Goal: Information Seeking & Learning: Learn about a topic

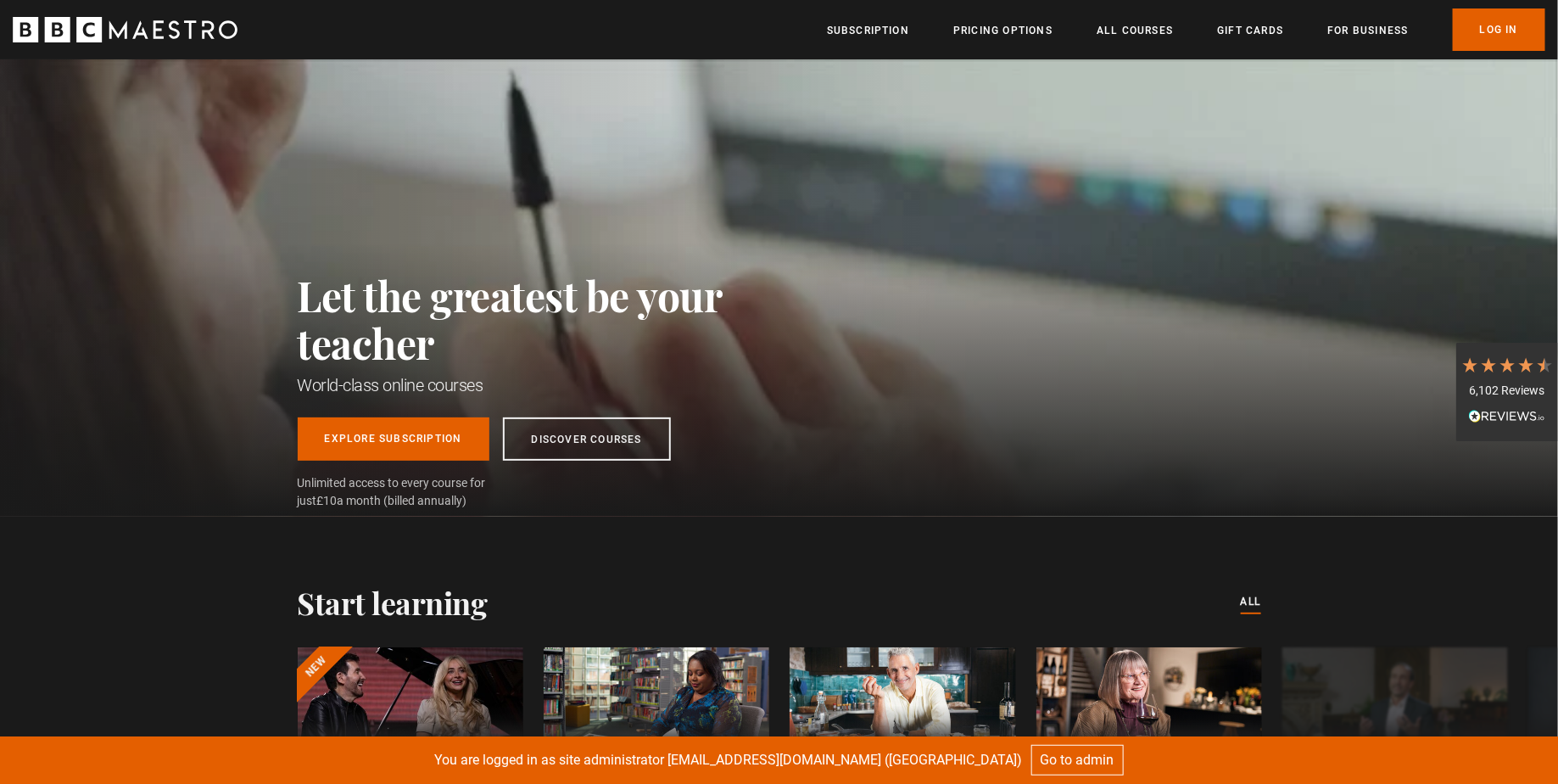
scroll to position [0, 1777]
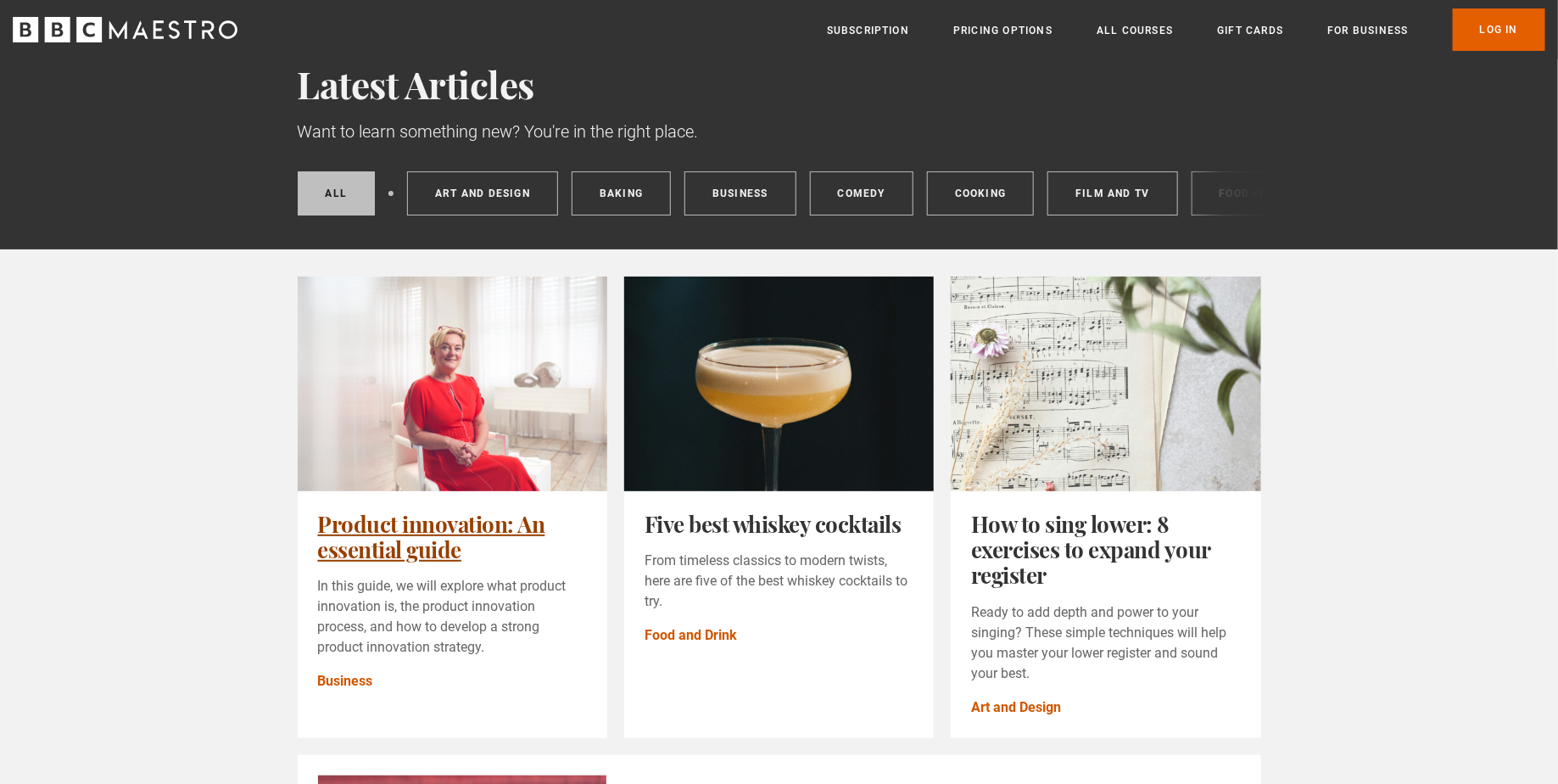
scroll to position [114, 0]
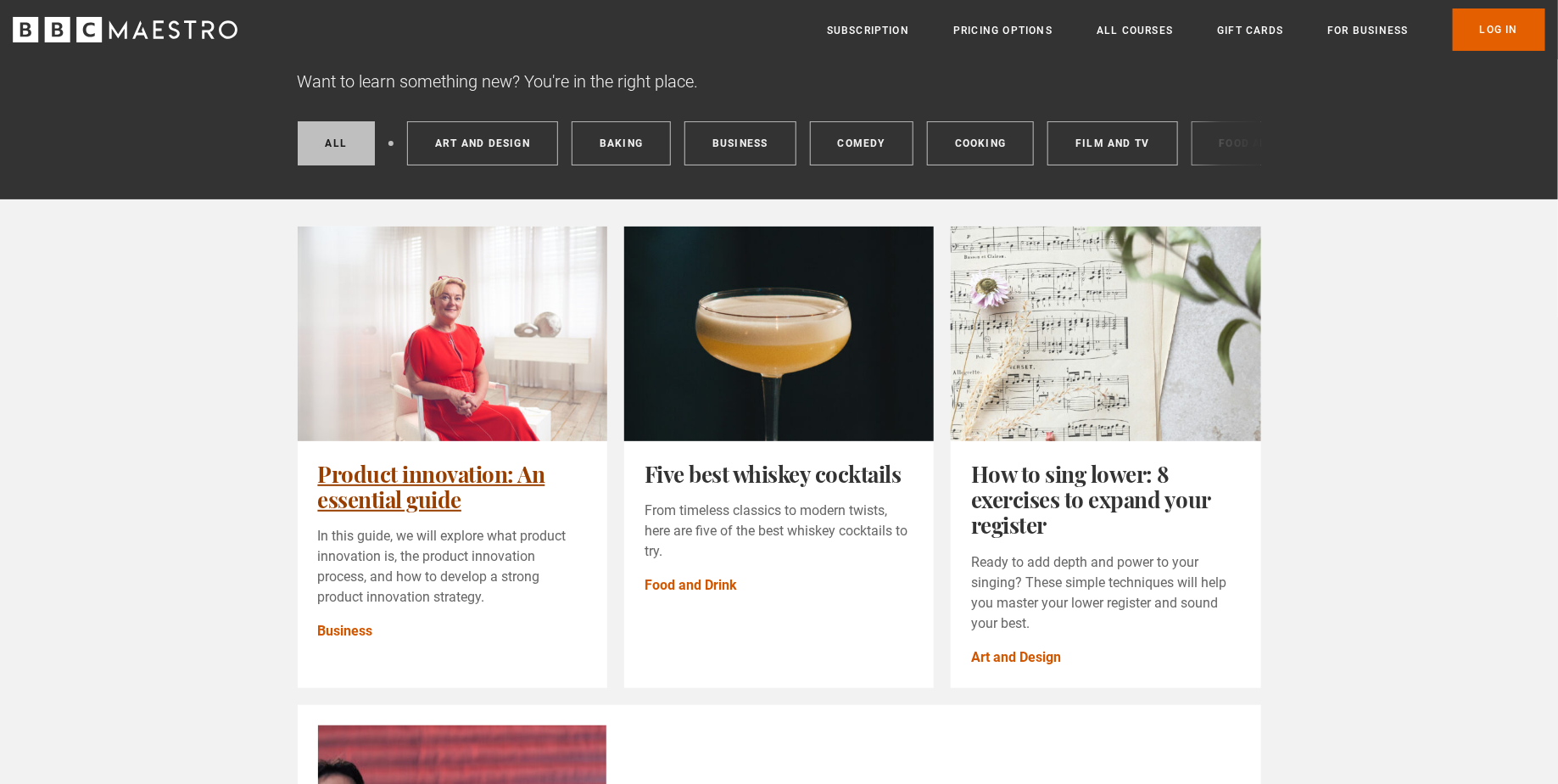
click at [489, 459] on link "Product innovation: An essential guide" at bounding box center [432, 486] width 227 height 55
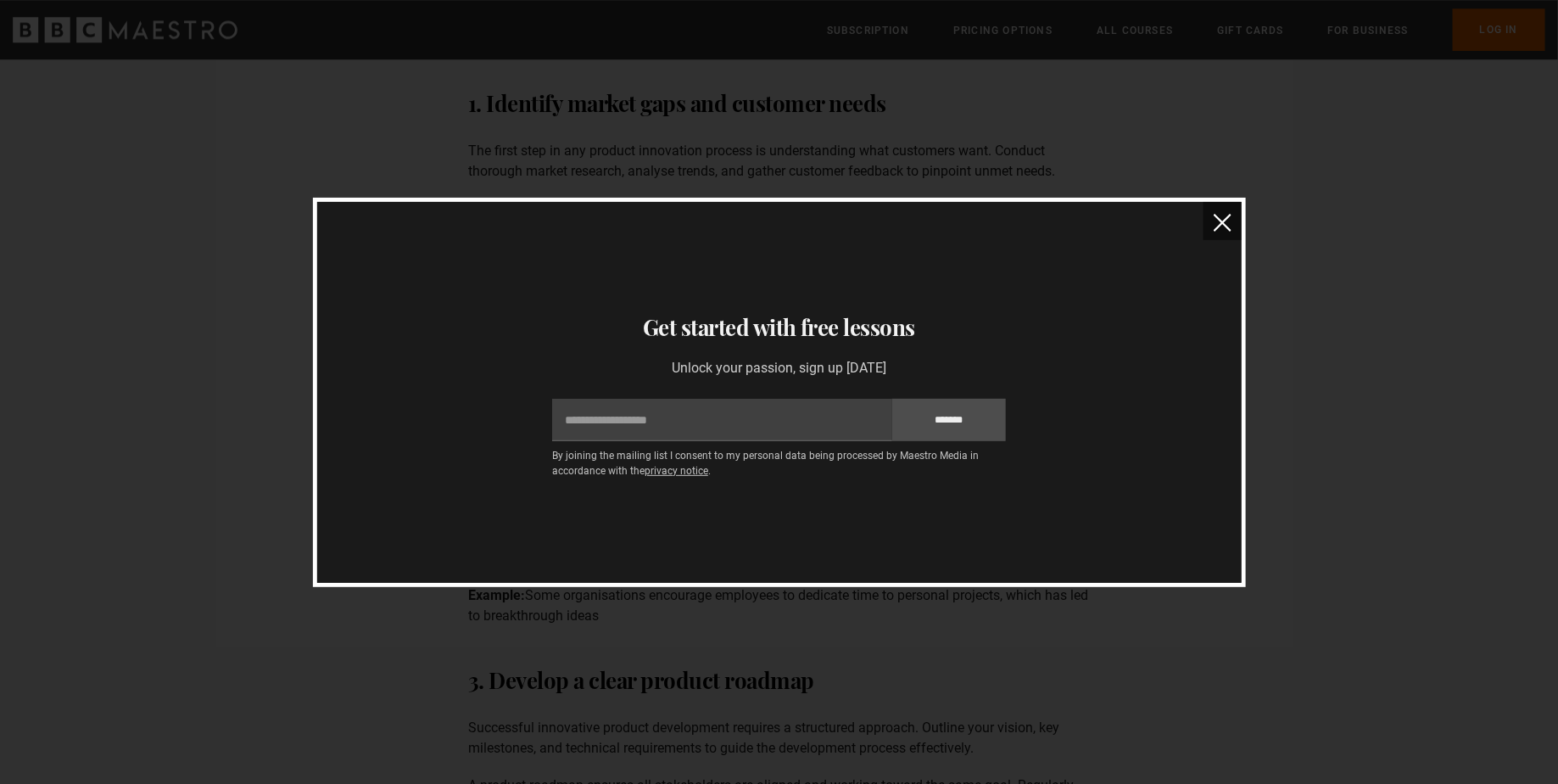
scroll to position [1948, 0]
click at [1223, 221] on img "close" at bounding box center [1222, 222] width 18 height 18
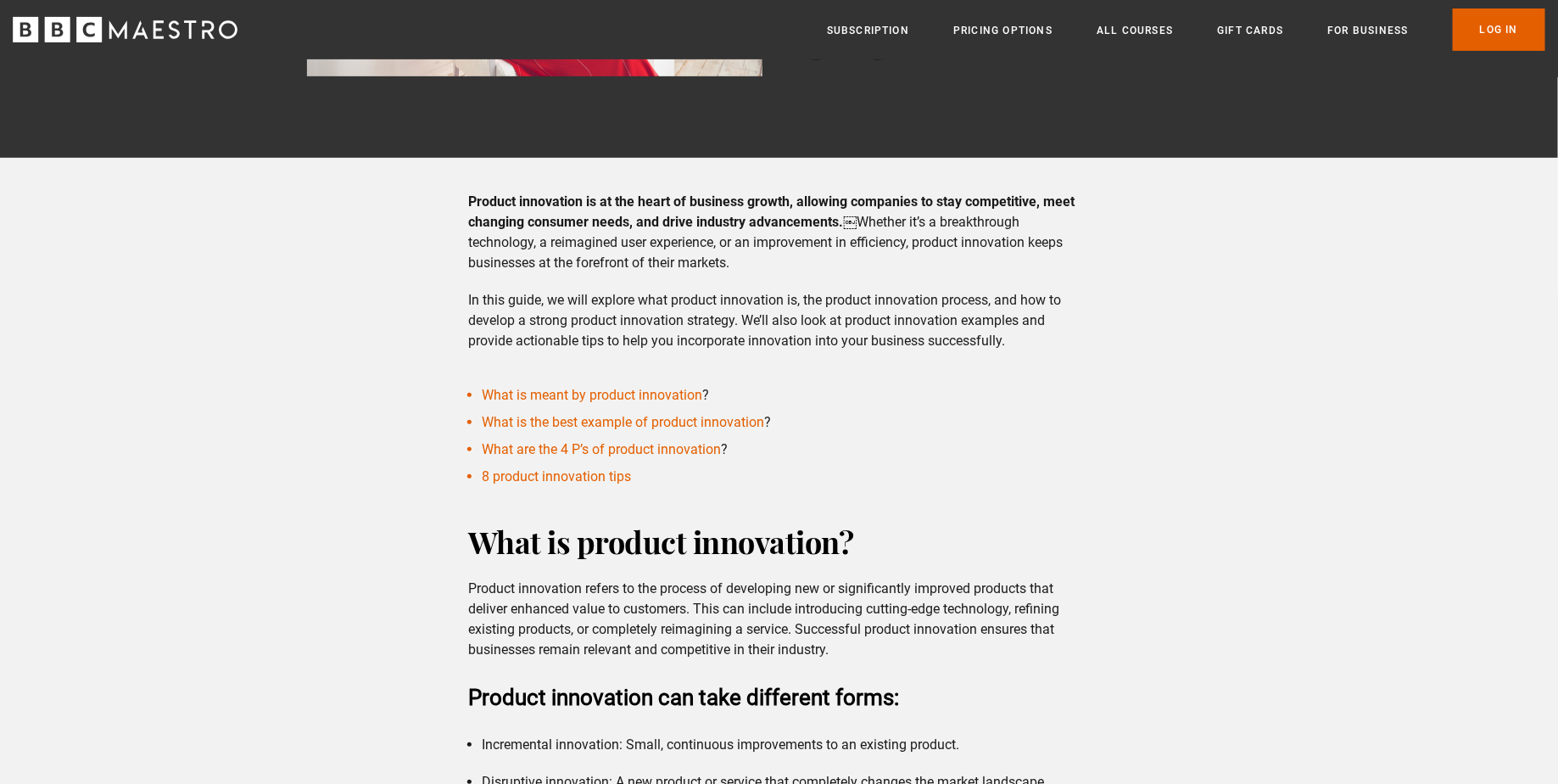
scroll to position [0, 0]
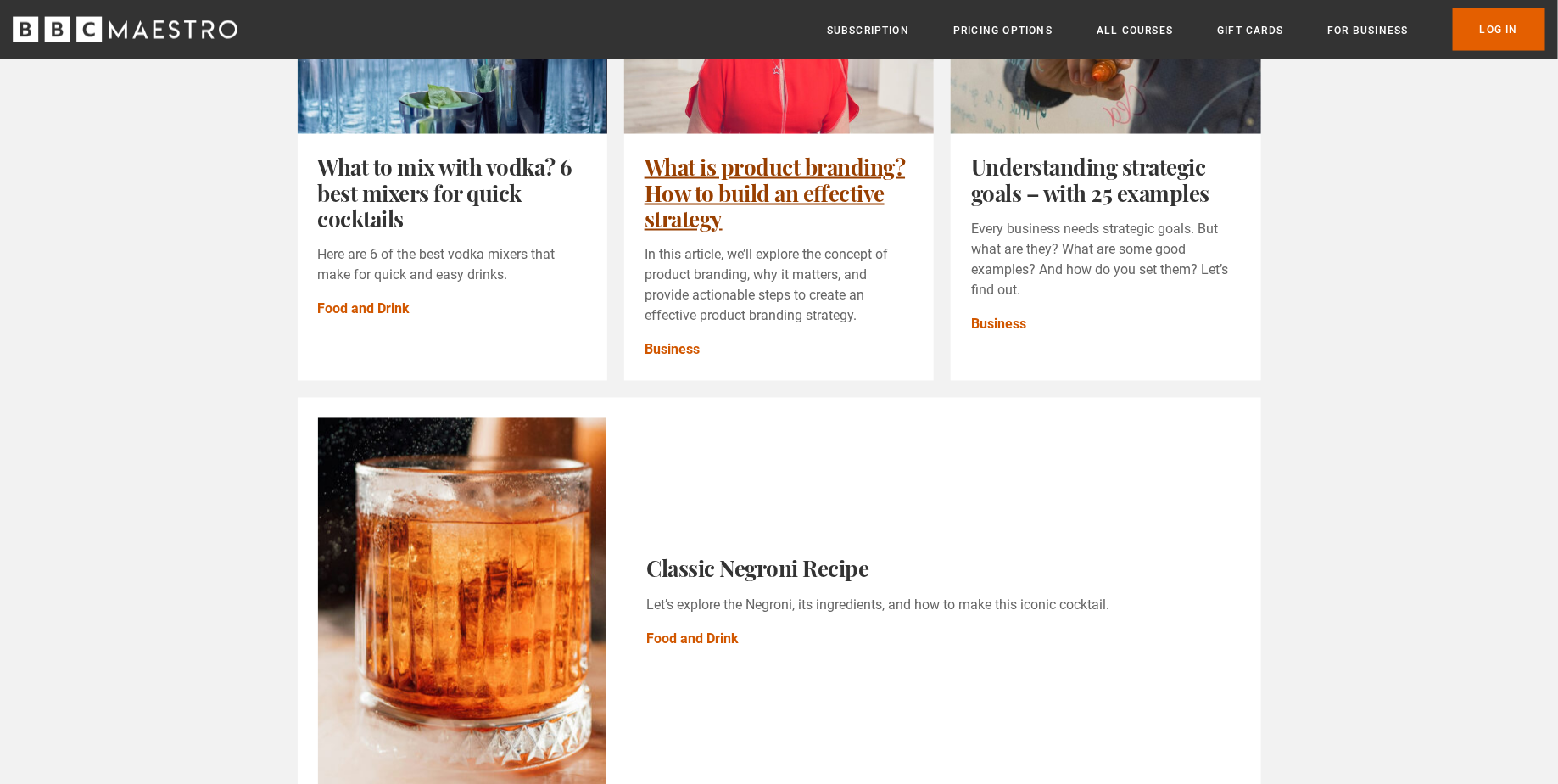
scroll to position [1232, 0]
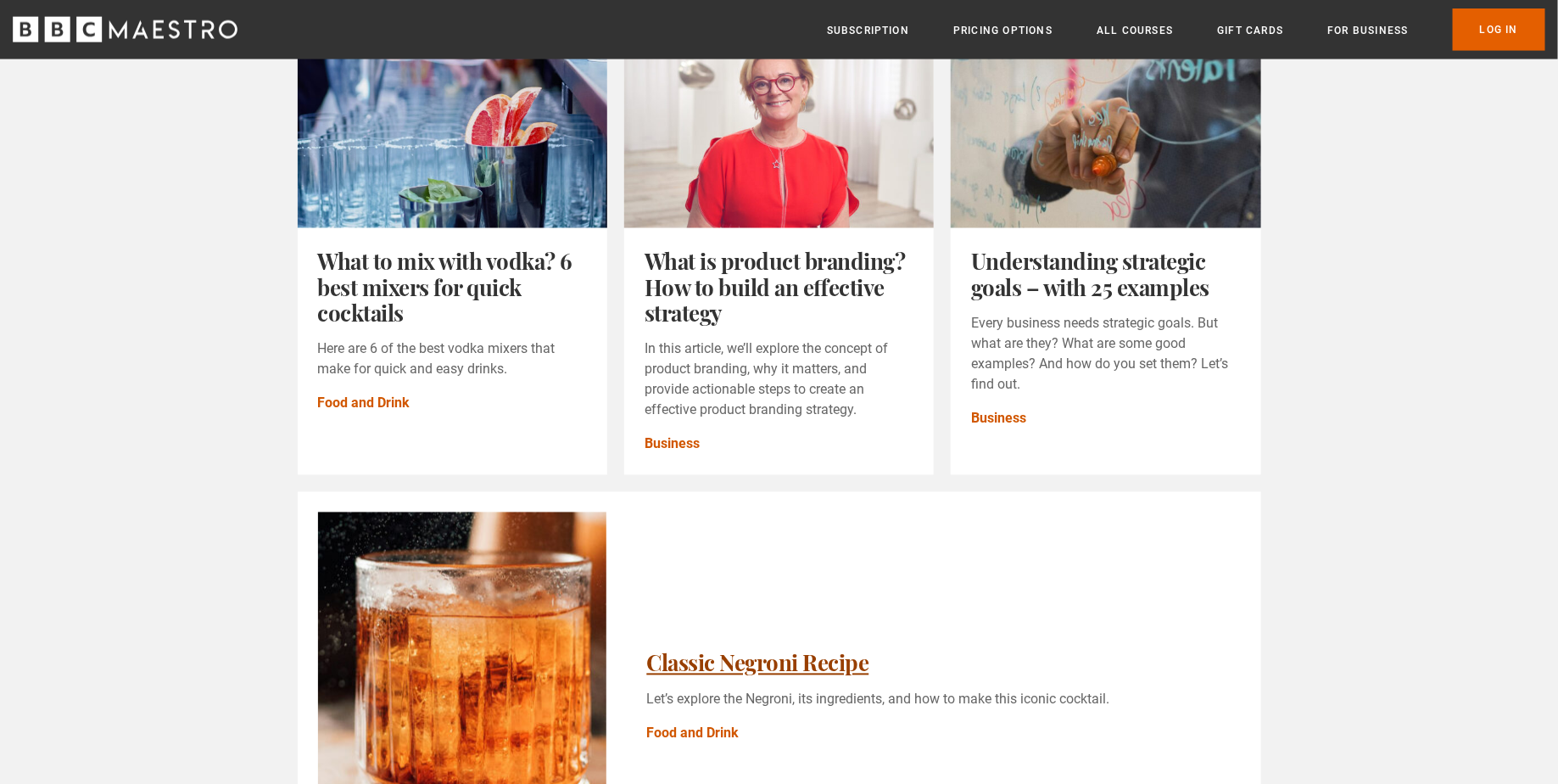
click at [756, 651] on link "Classic Negroni Recipe" at bounding box center [758, 663] width 222 height 29
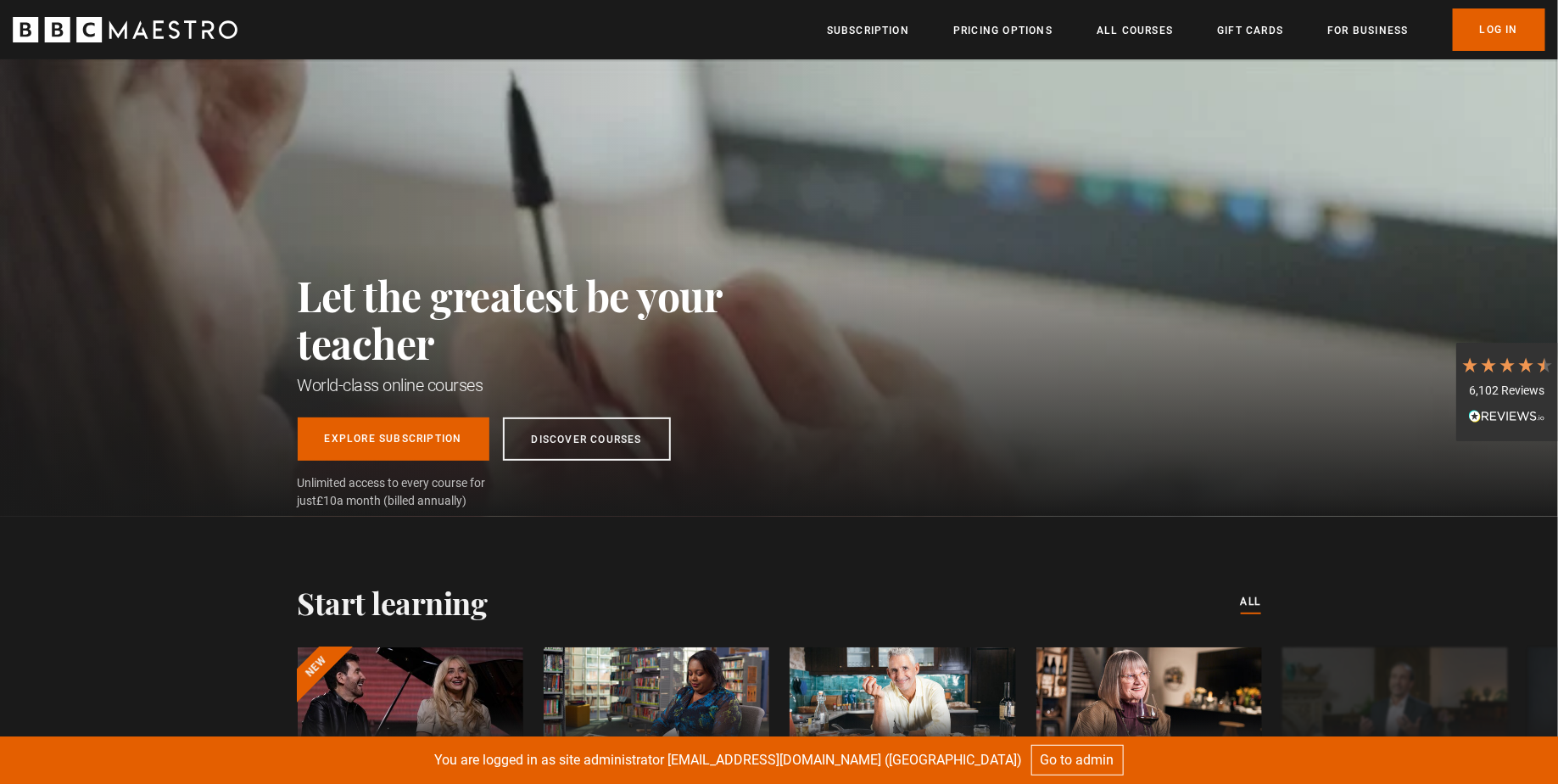
scroll to position [0, 2223]
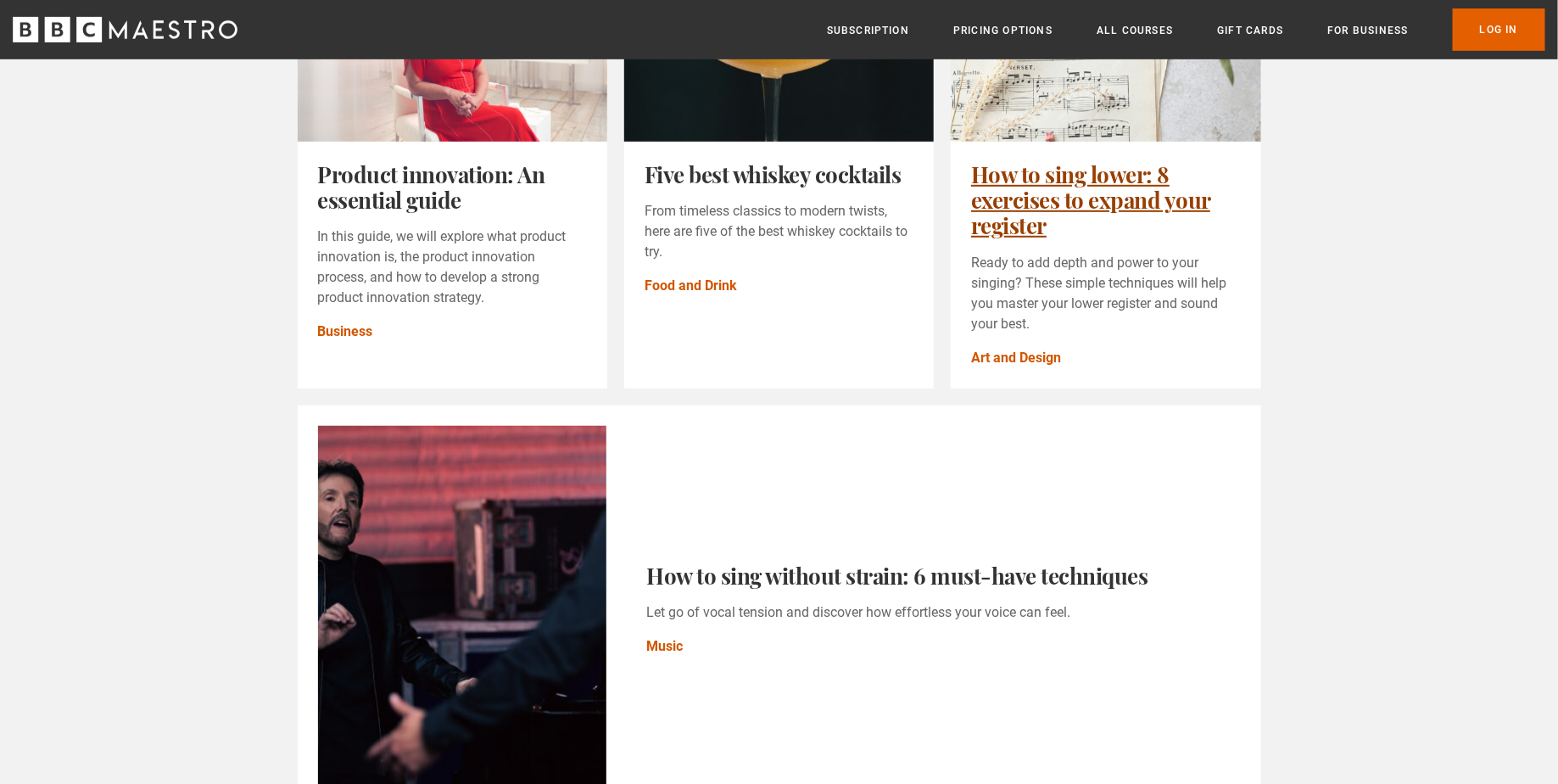
scroll to position [417, 0]
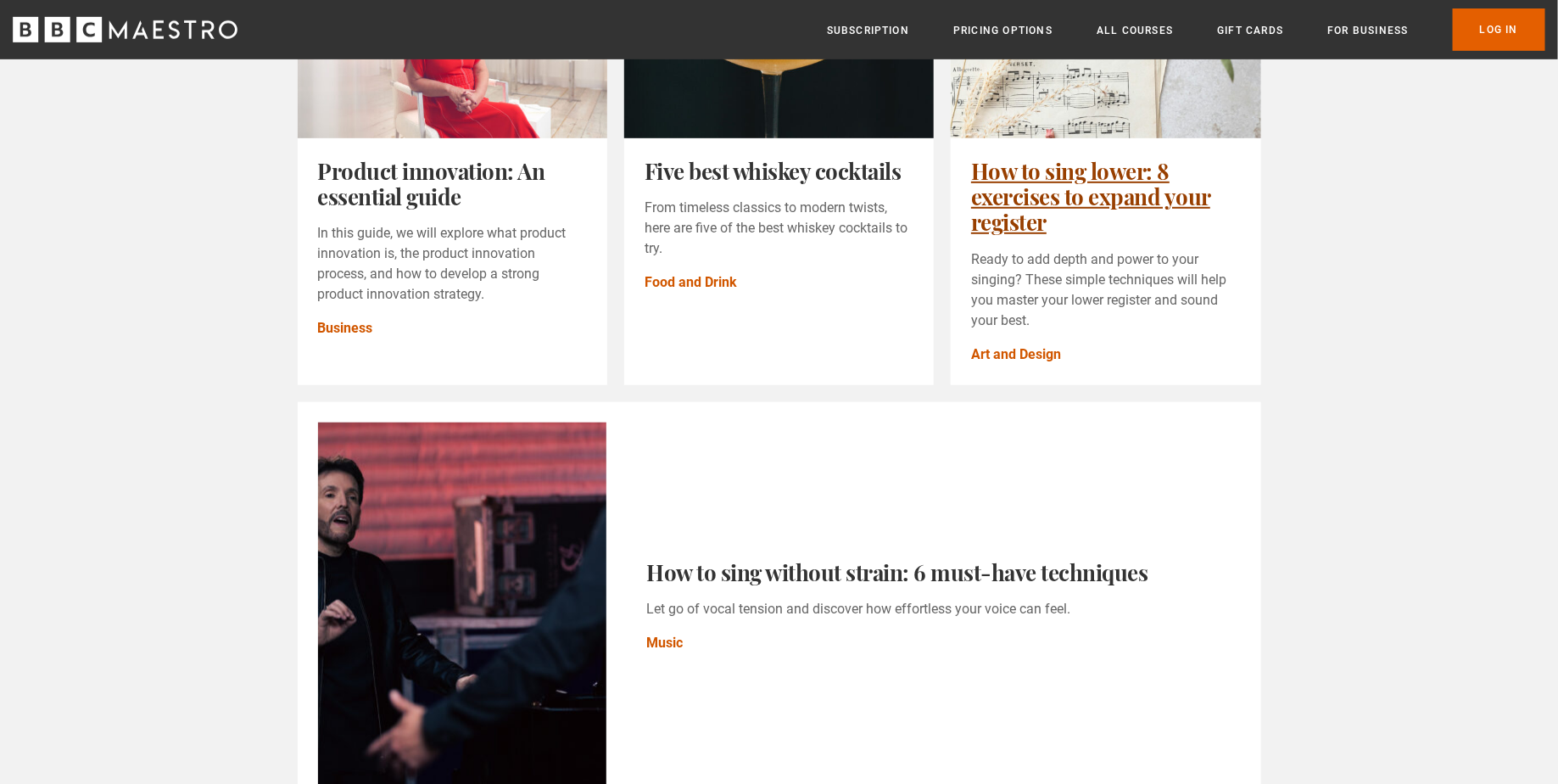
click at [1056, 227] on link "How to sing lower: 8 exercises to expand your register" at bounding box center [1091, 196] width 239 height 82
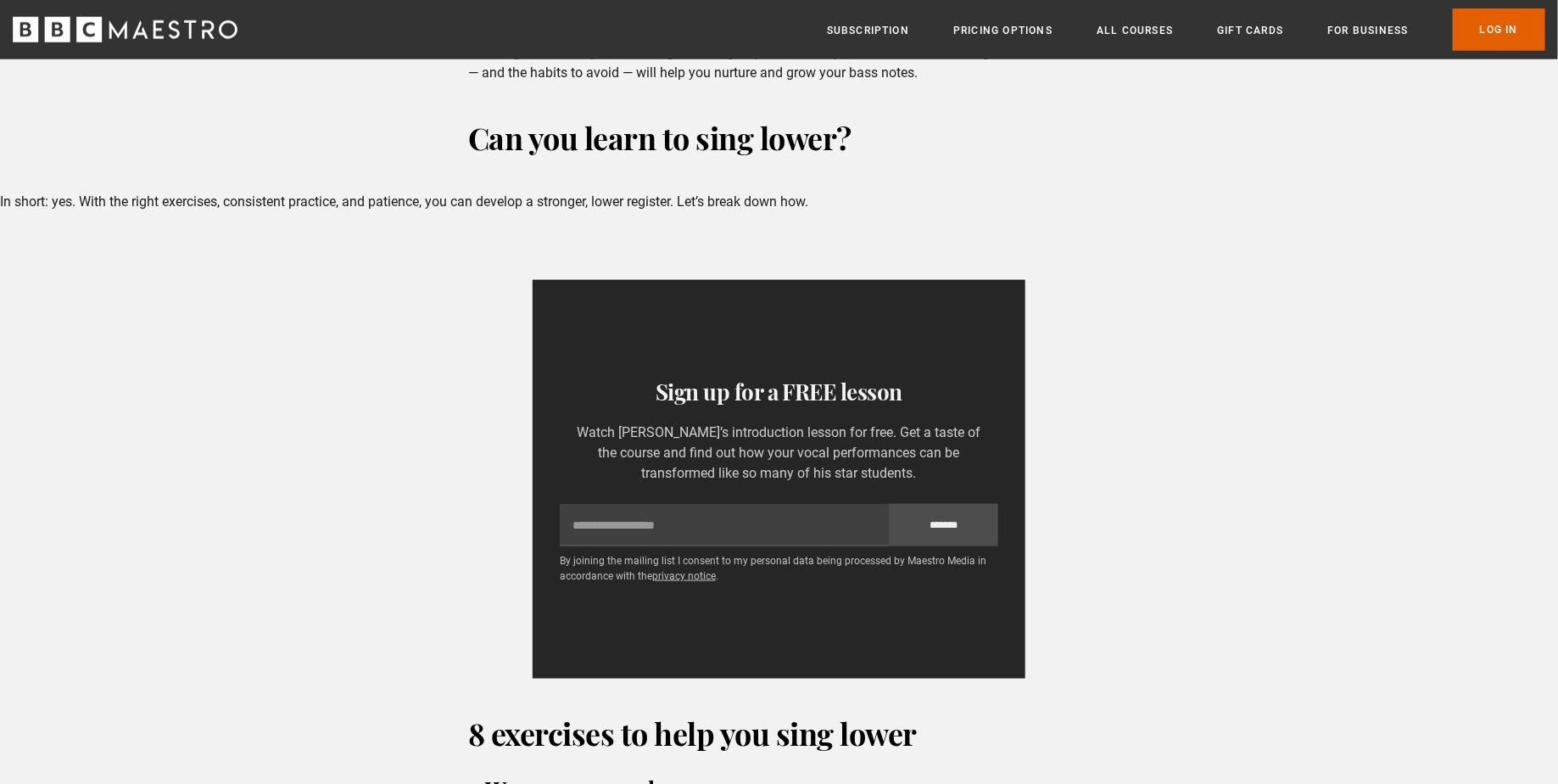
scroll to position [898, 0]
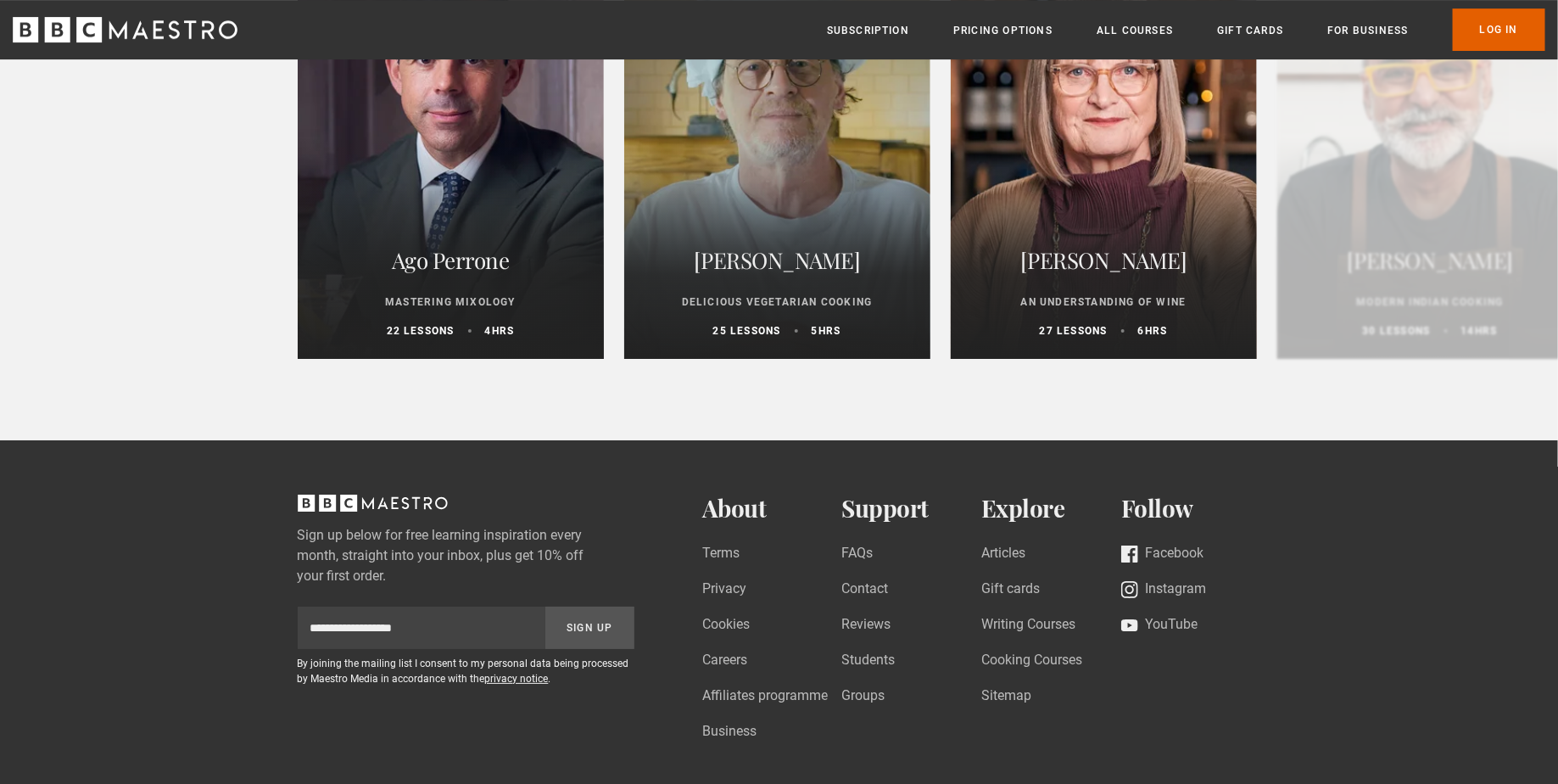
scroll to position [2646, 0]
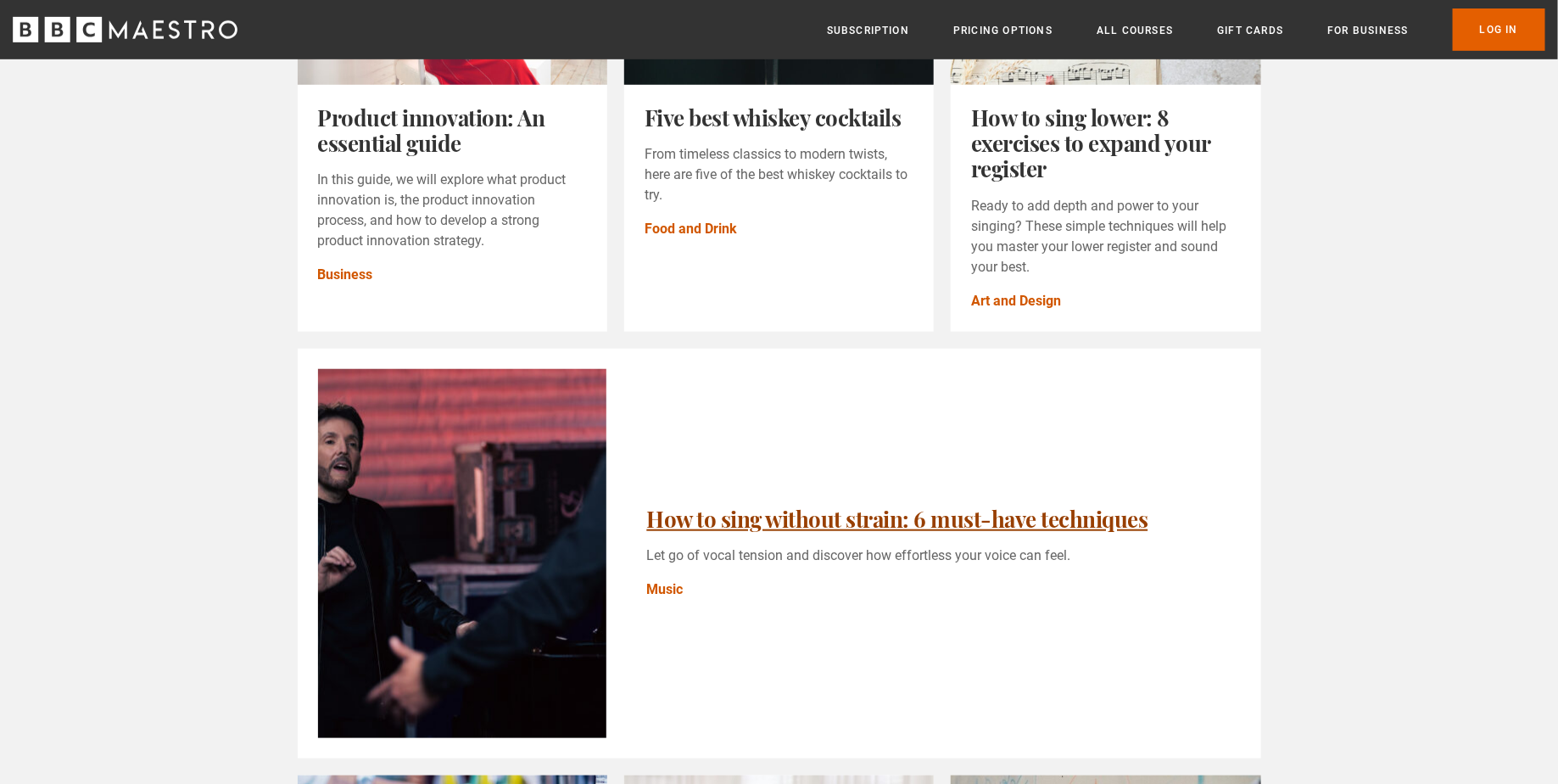
scroll to position [557, 0]
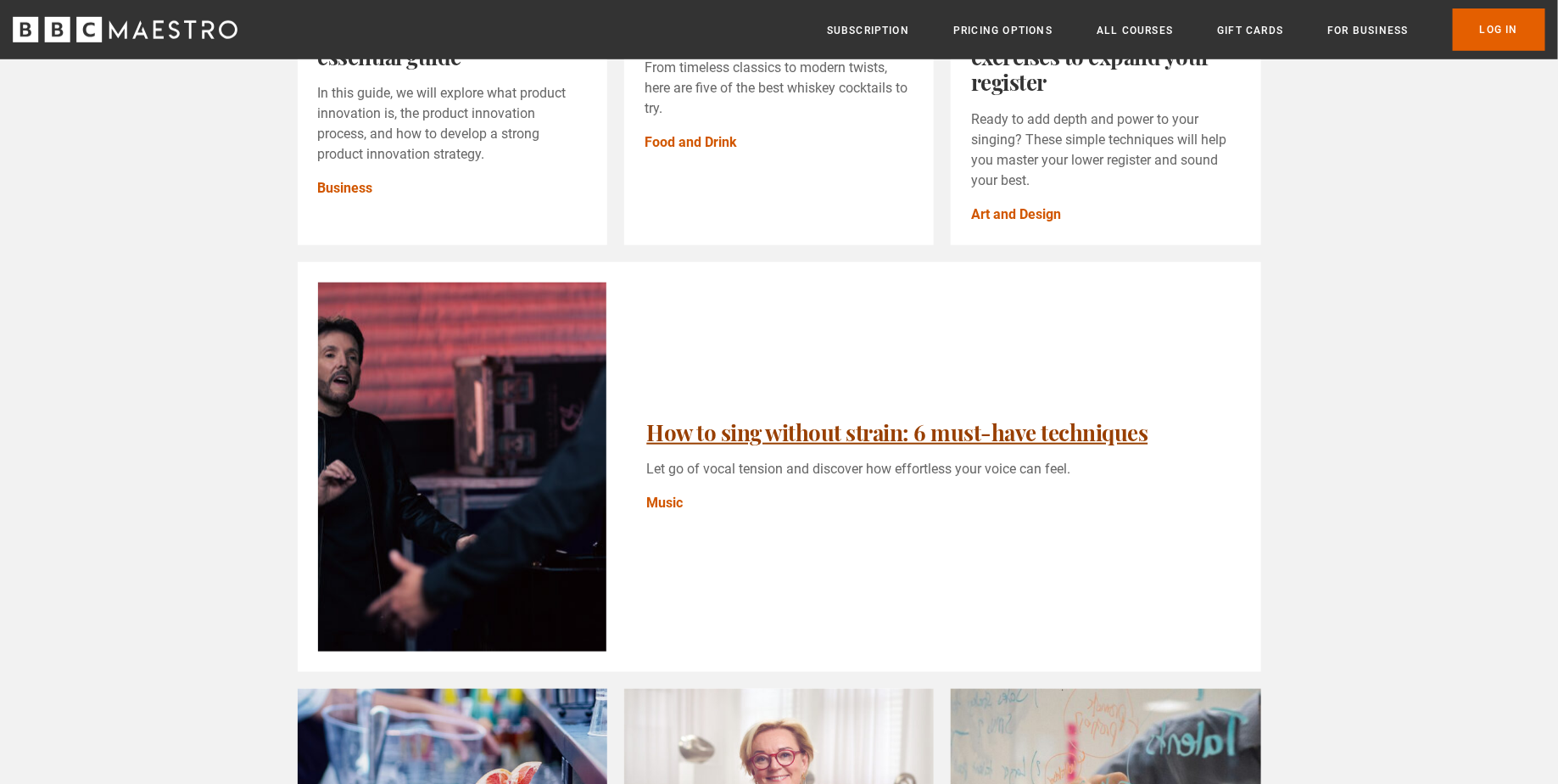
click at [905, 427] on link "How to sing without strain: 6 must-have techniques" at bounding box center [898, 432] width 501 height 29
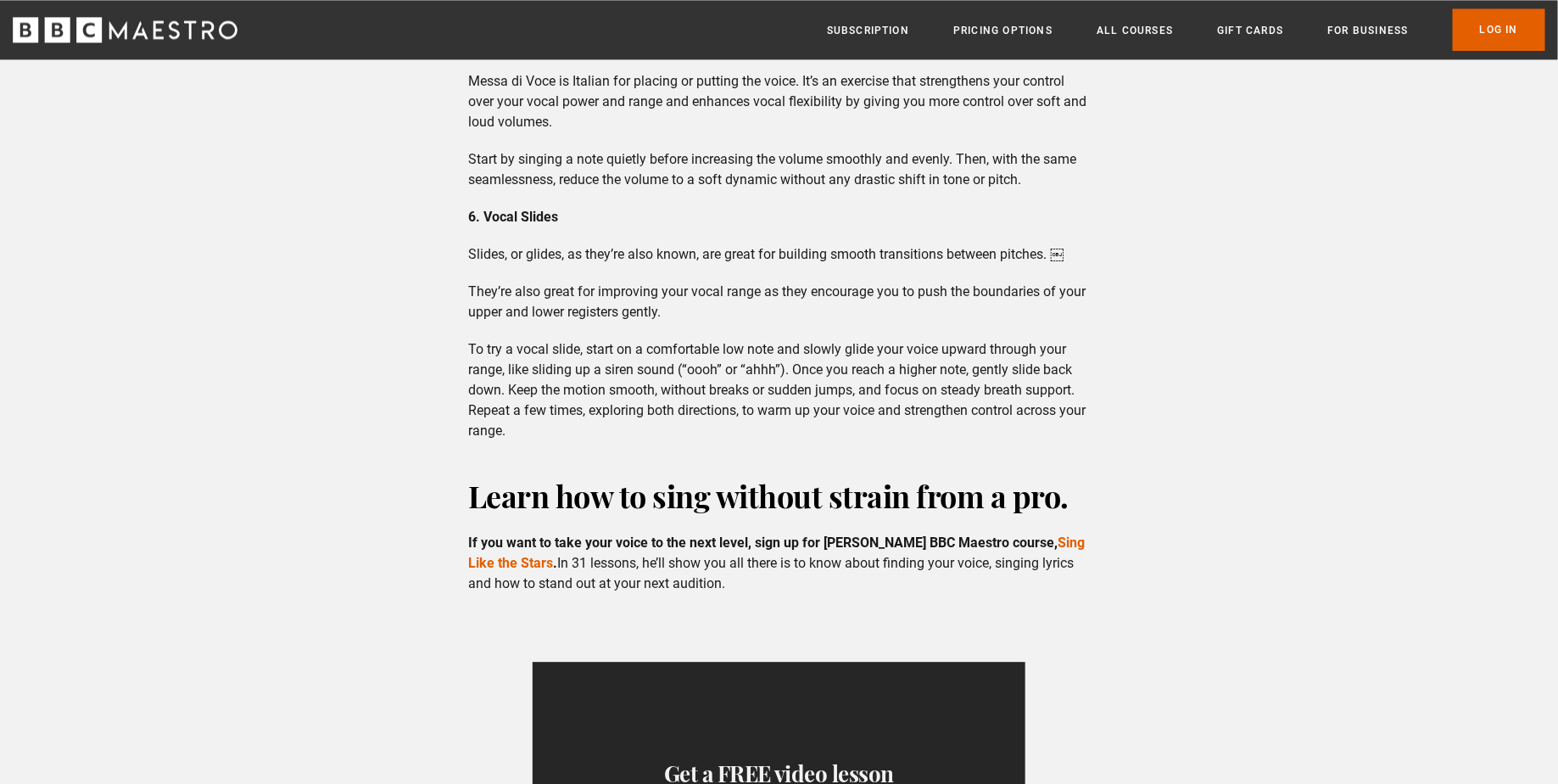
scroll to position [2325, 0]
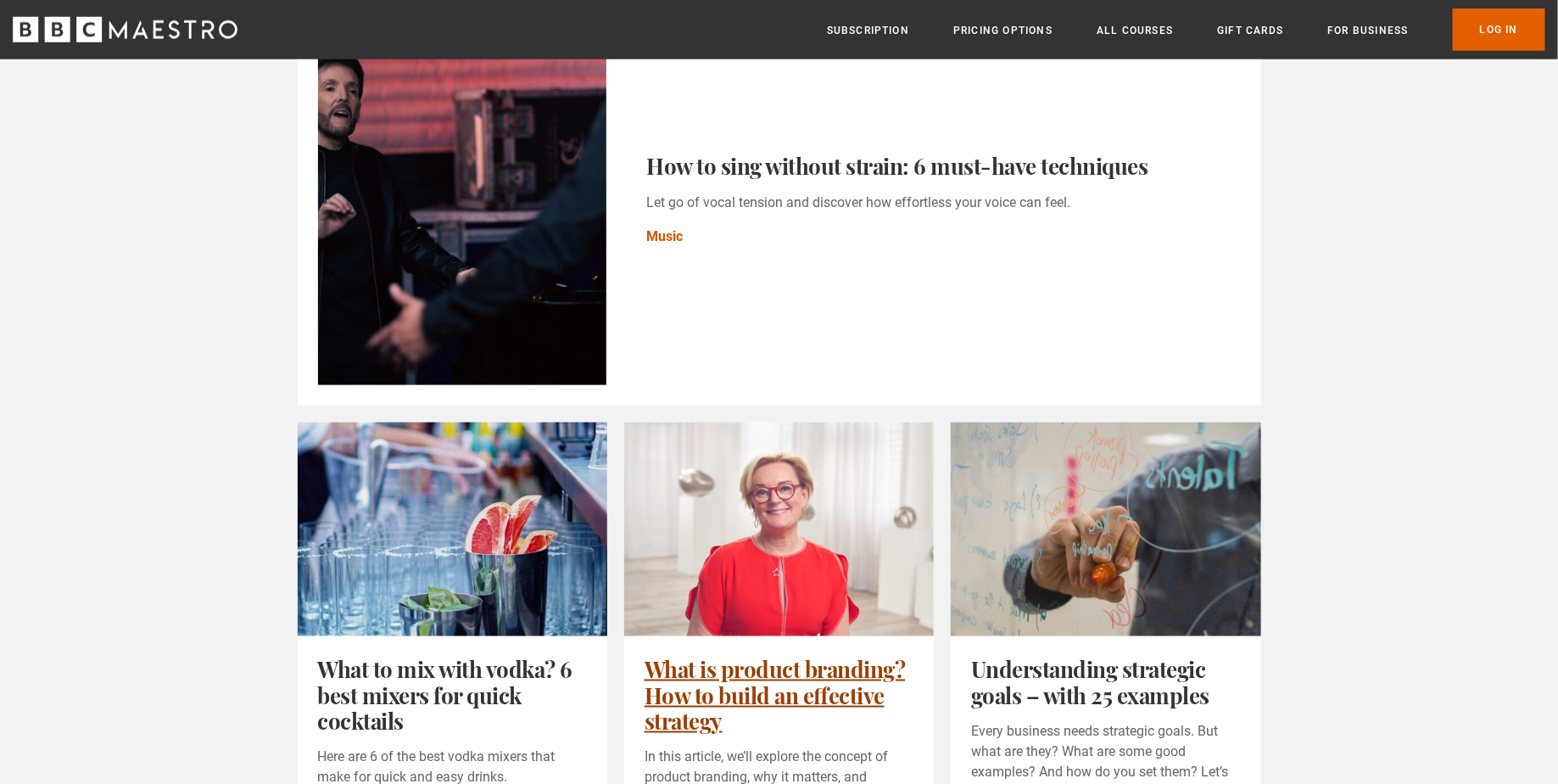
scroll to position [861, 0]
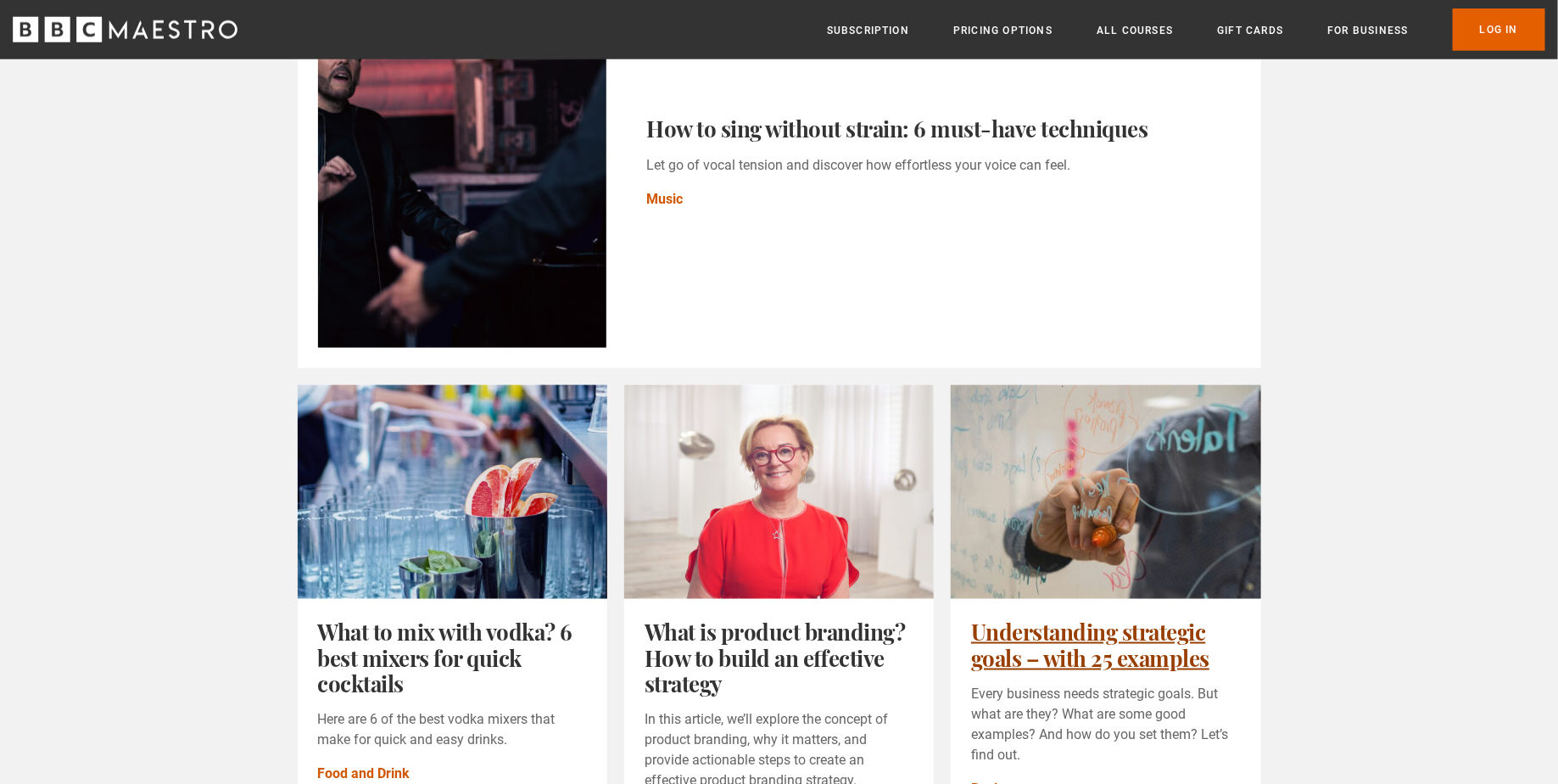
click at [1070, 616] on link "Understanding strategic goals – with 25 examples" at bounding box center [1090, 644] width 238 height 55
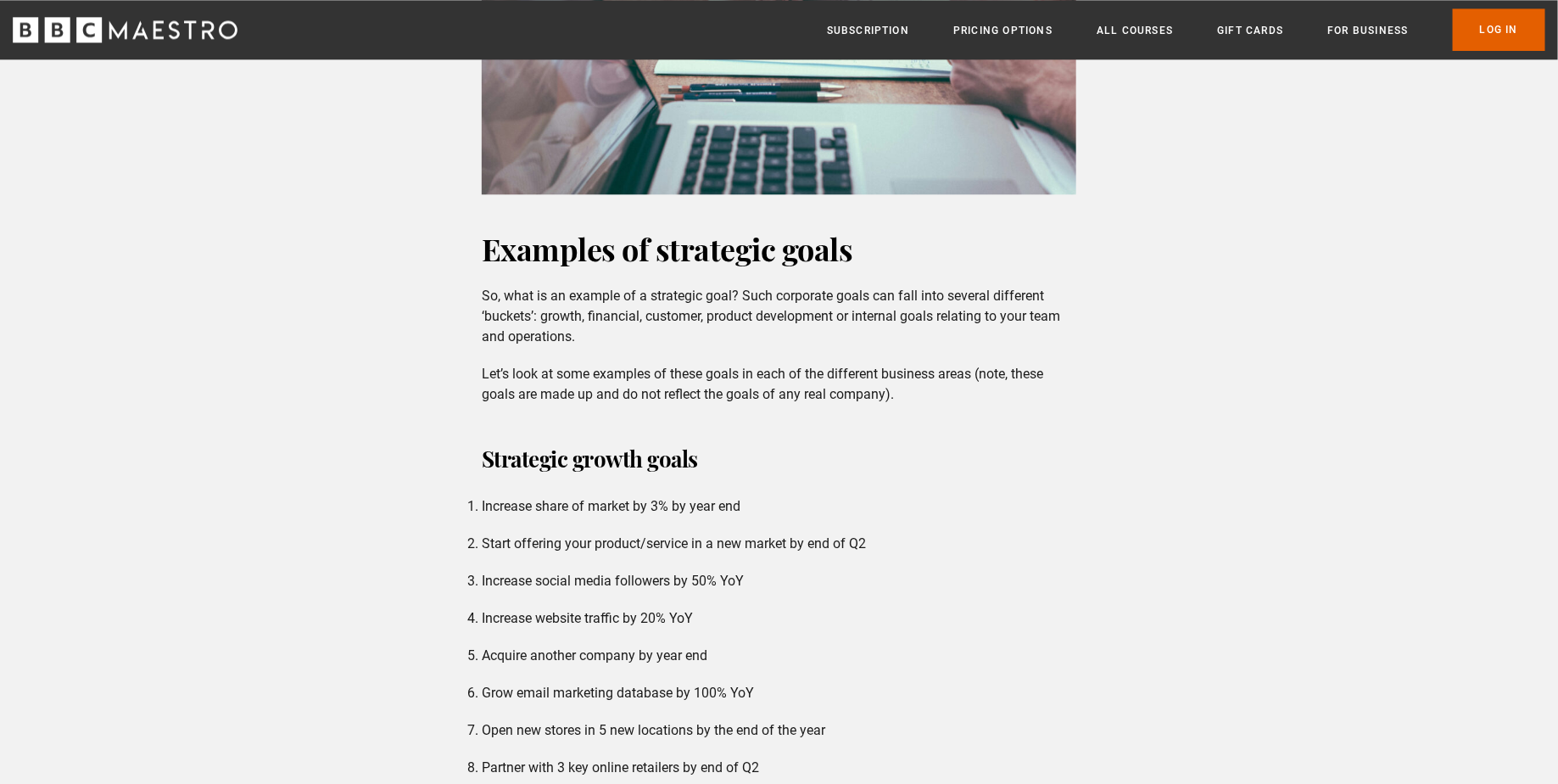
scroll to position [2360, 0]
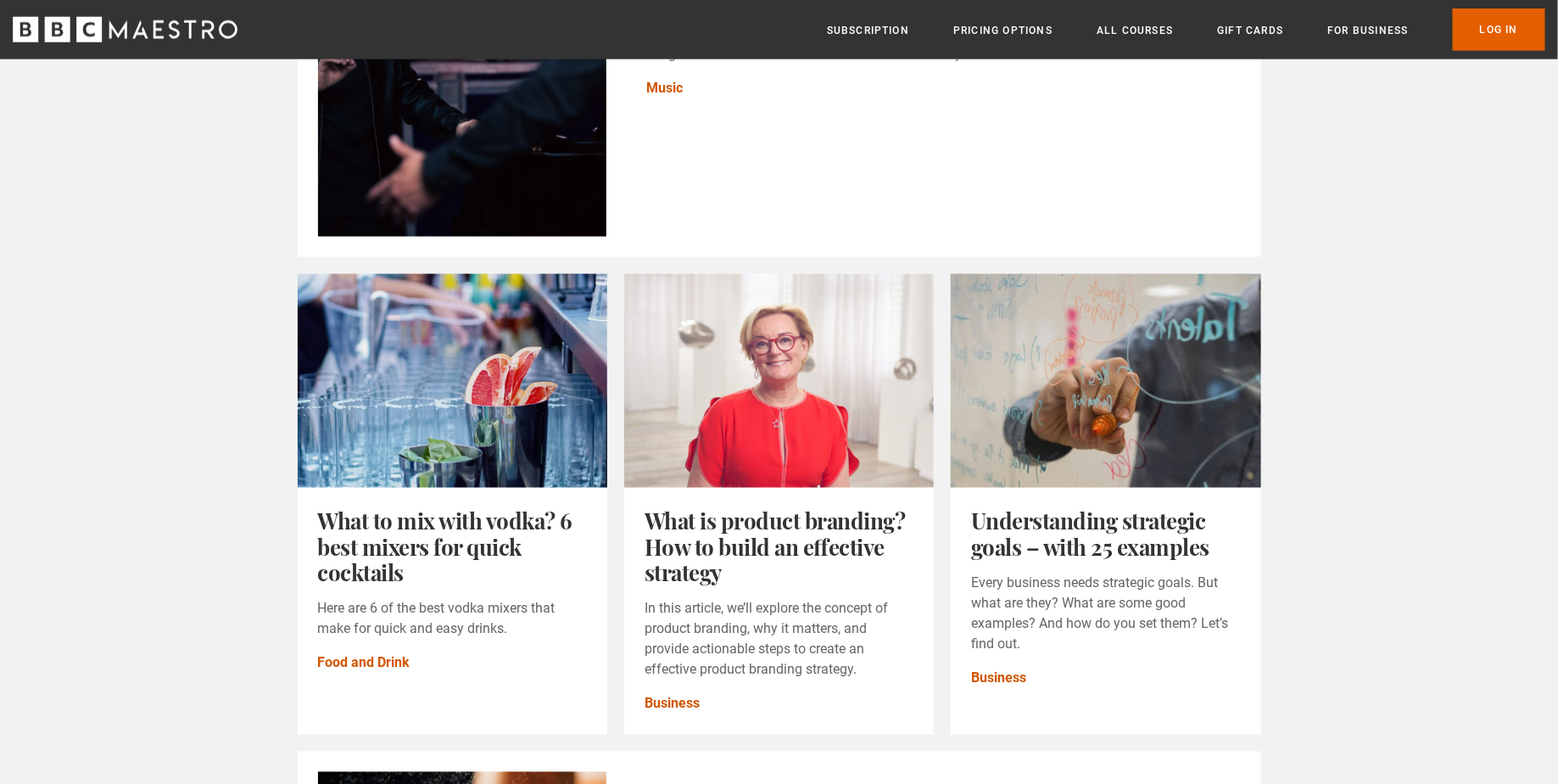
scroll to position [1010, 0]
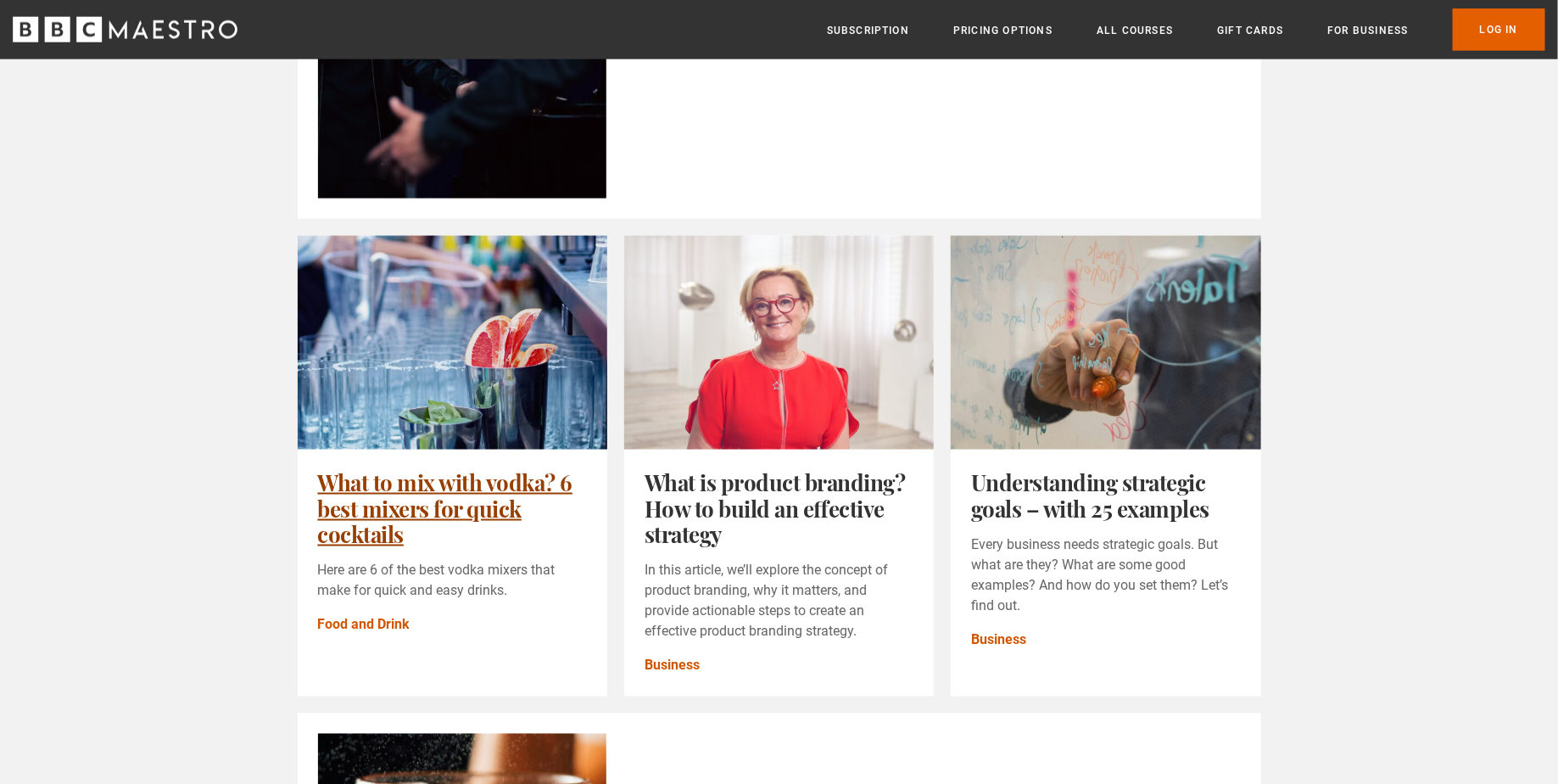
click at [486, 467] on link "What to mix with vodka? 6 best mixers for quick cocktails" at bounding box center [446, 508] width 256 height 82
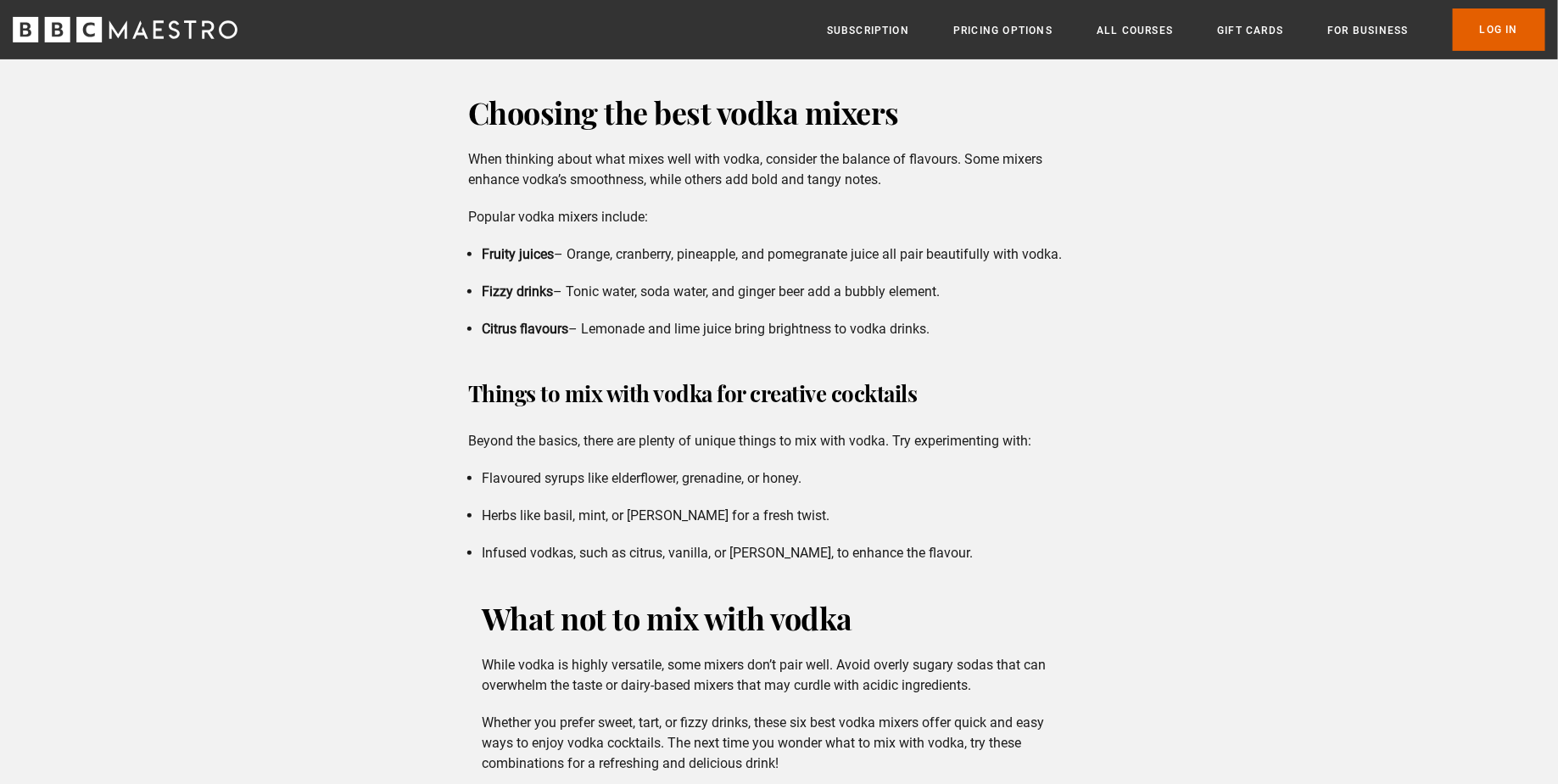
scroll to position [3579, 0]
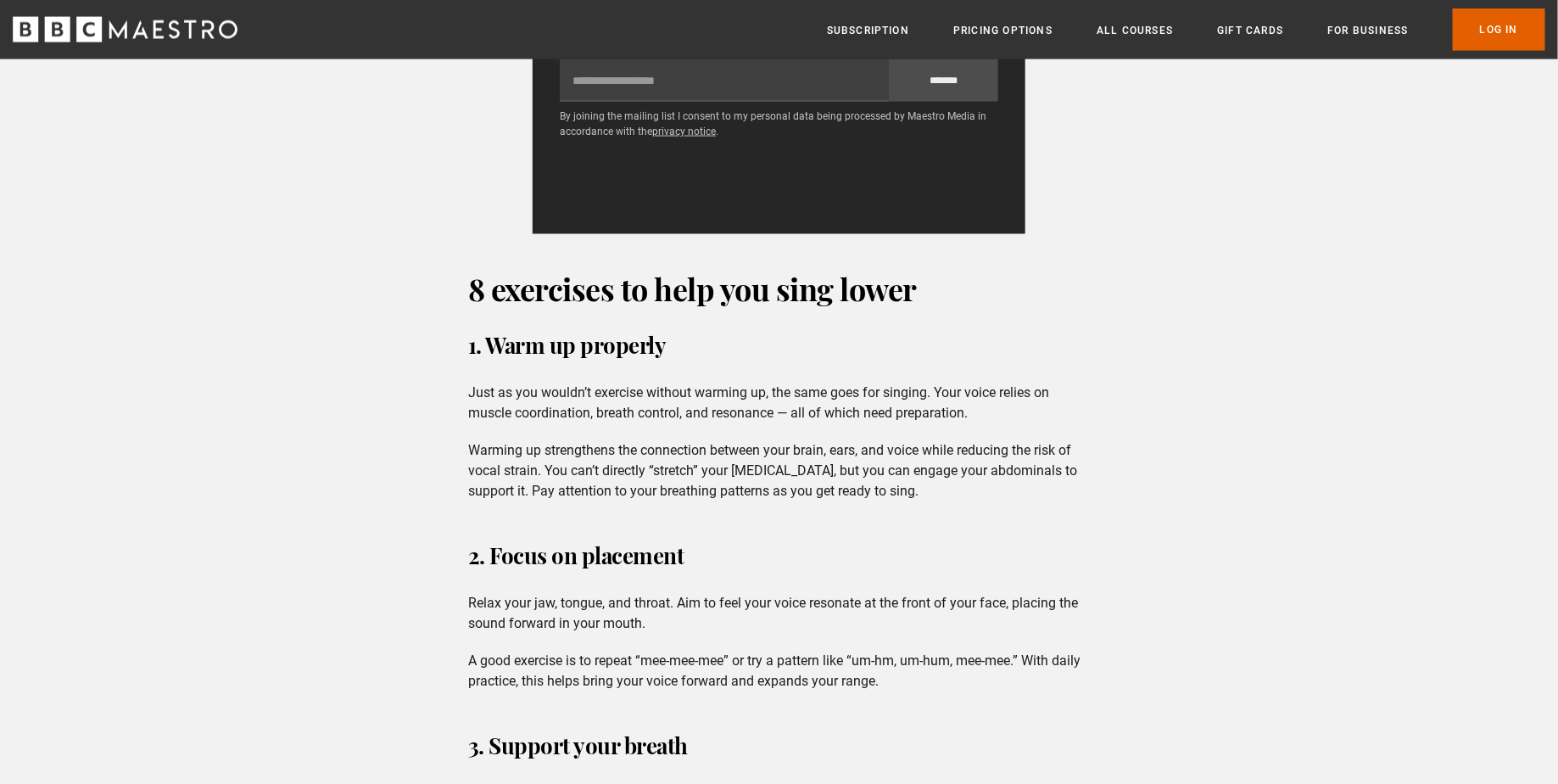
scroll to position [719, 0]
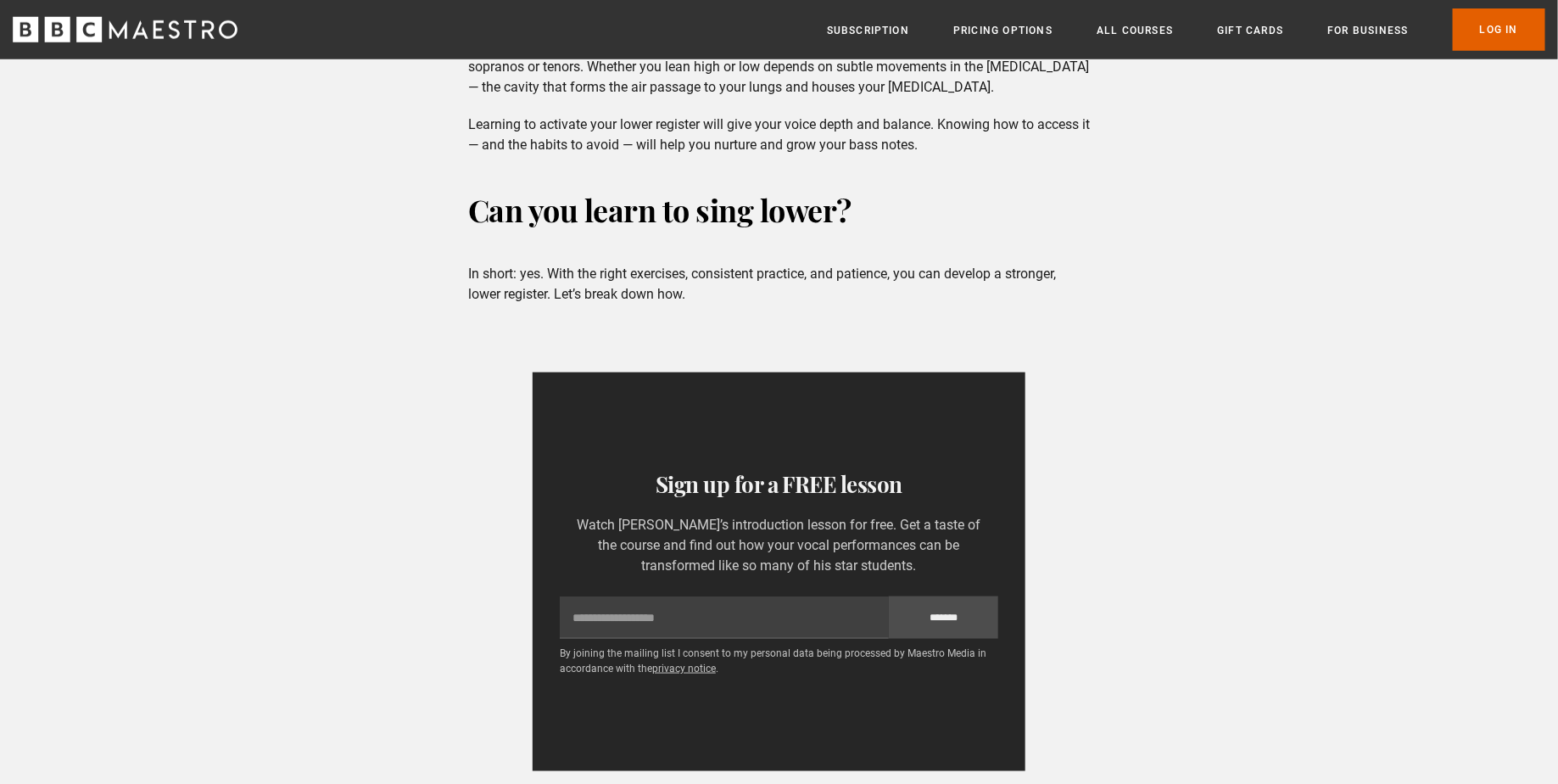
click at [637, 474] on h3 "Sign up for a FREE lesson" at bounding box center [778, 484] width 438 height 34
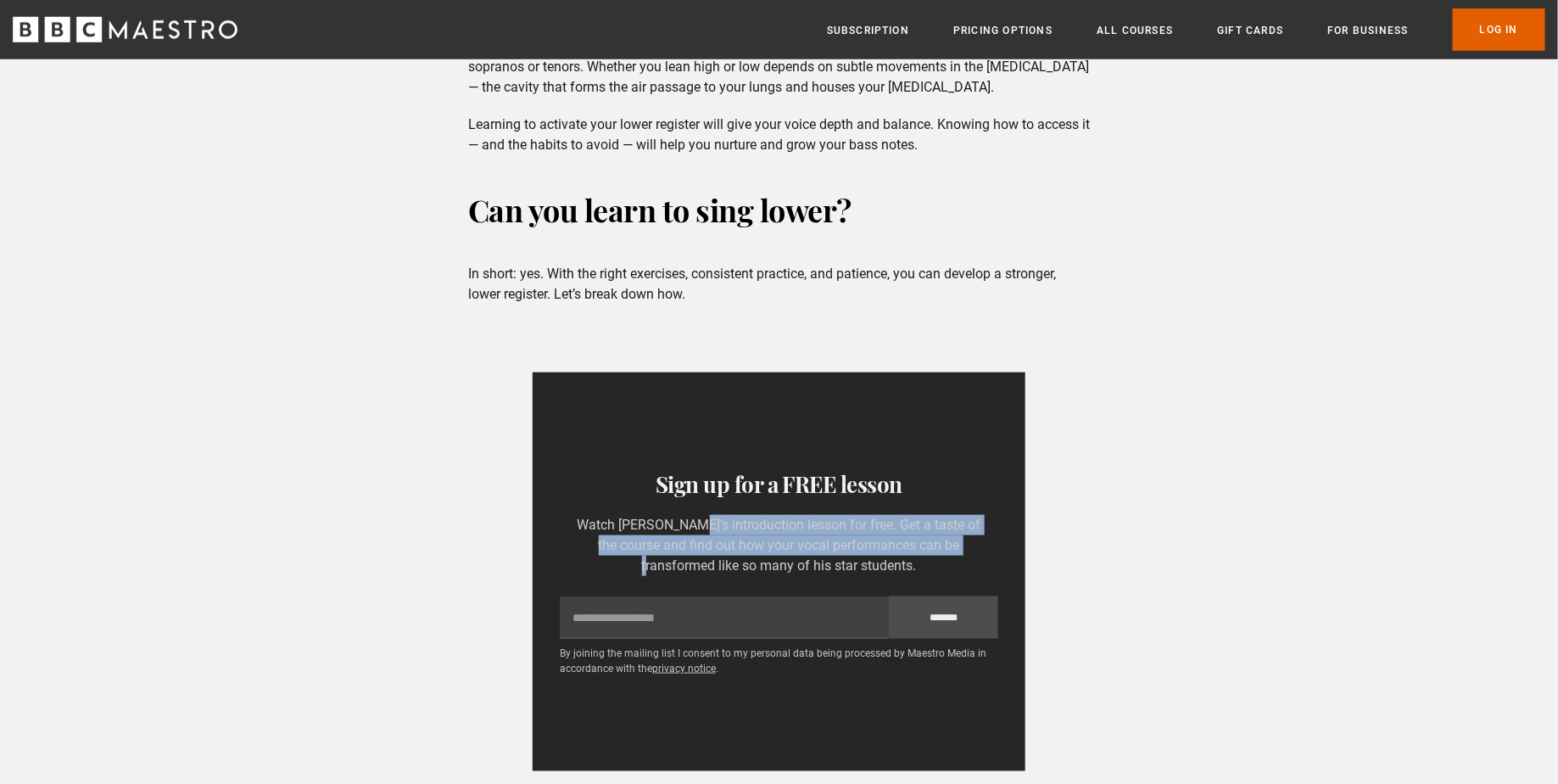
drag, startPoint x: 610, startPoint y: 517, endPoint x: 860, endPoint y: 545, distance: 251.6
click at [860, 545] on p "Watch [PERSON_NAME]’s introduction lesson for free. Get a taste of the course a…" at bounding box center [778, 545] width 438 height 61
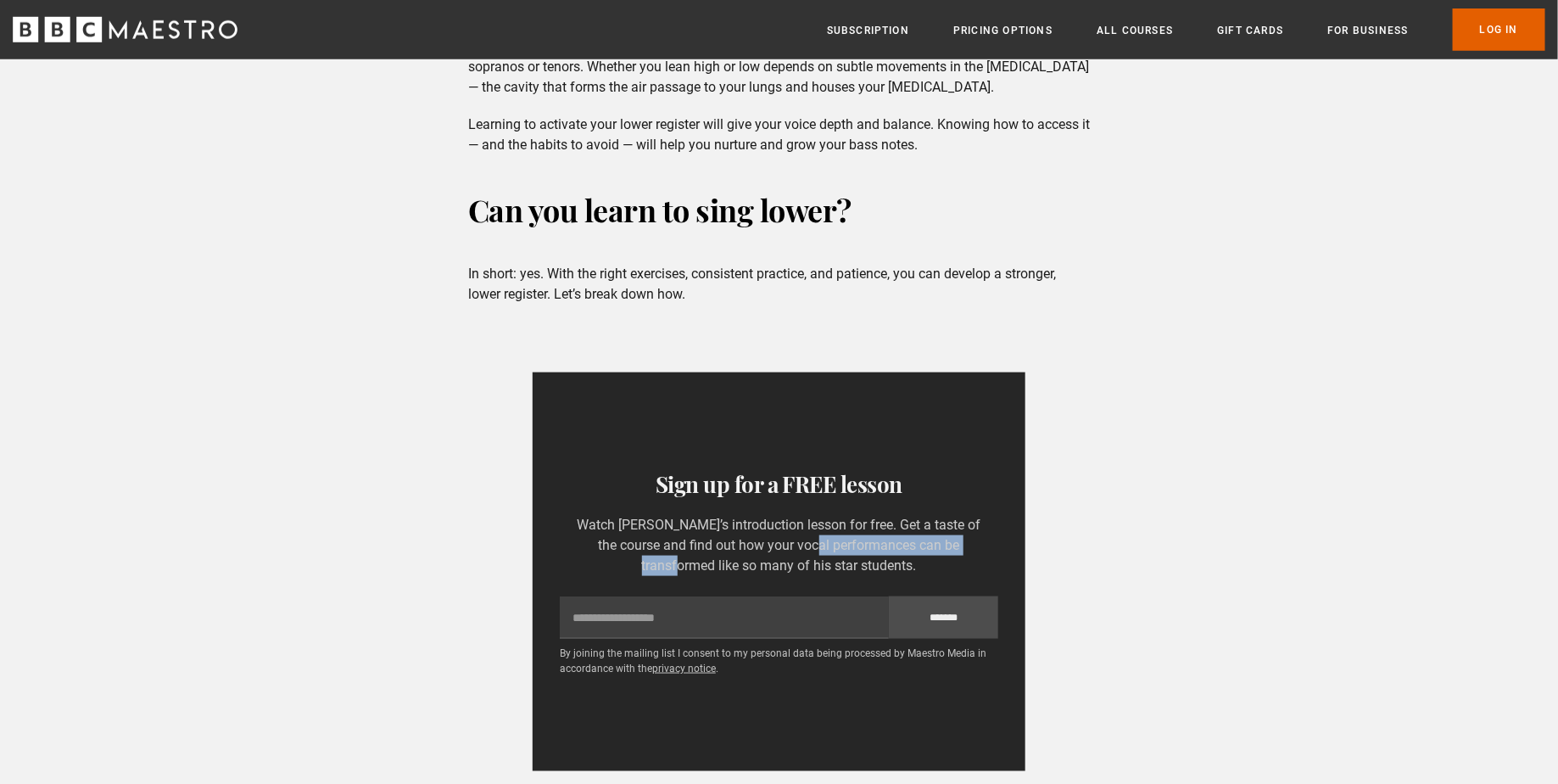
drag, startPoint x: 879, startPoint y: 551, endPoint x: 683, endPoint y: 533, distance: 196.8
click at [683, 533] on p "Watch [PERSON_NAME]’s introduction lesson for free. Get a taste of the course a…" at bounding box center [778, 545] width 438 height 61
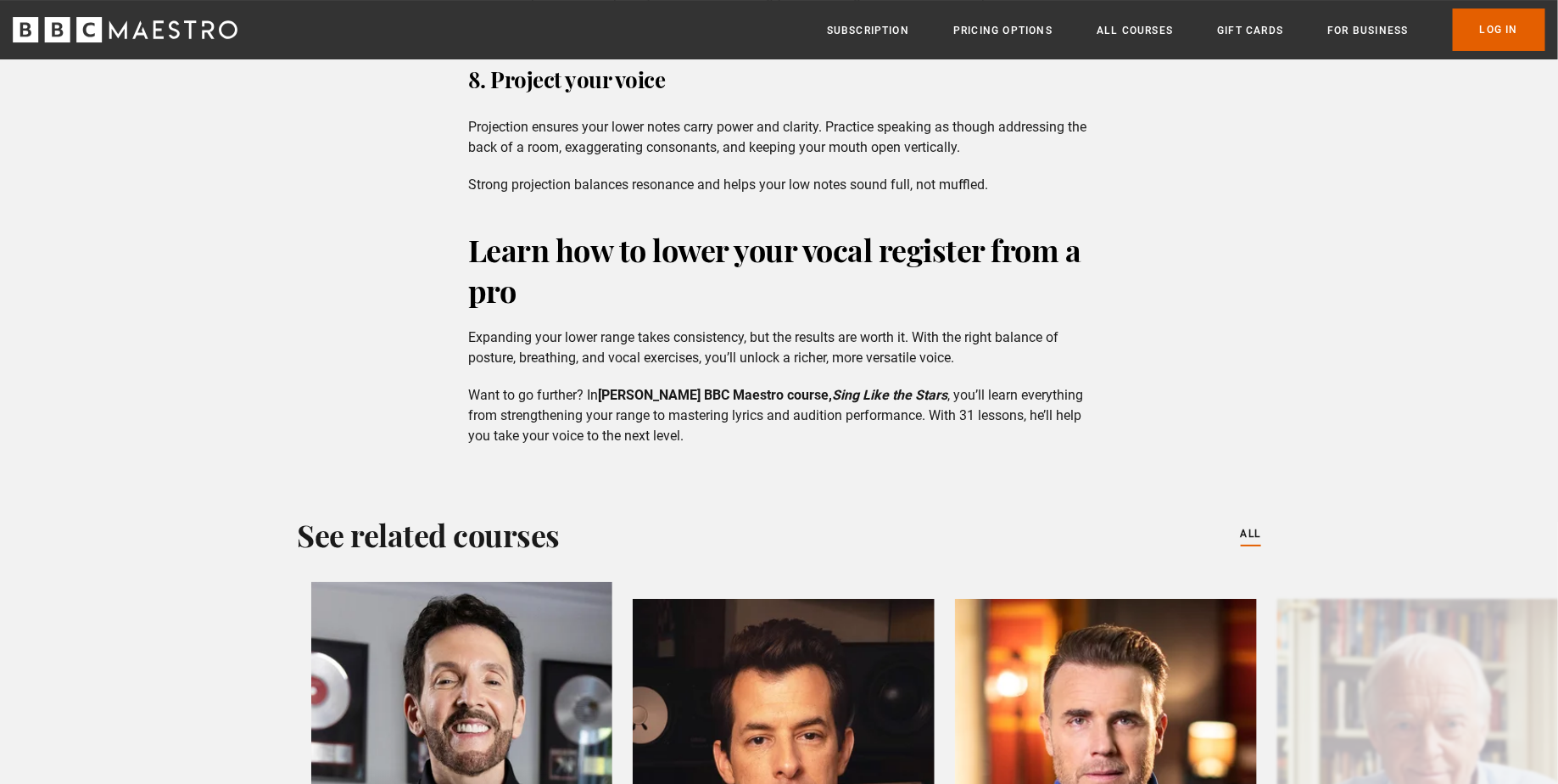
scroll to position [2942, 0]
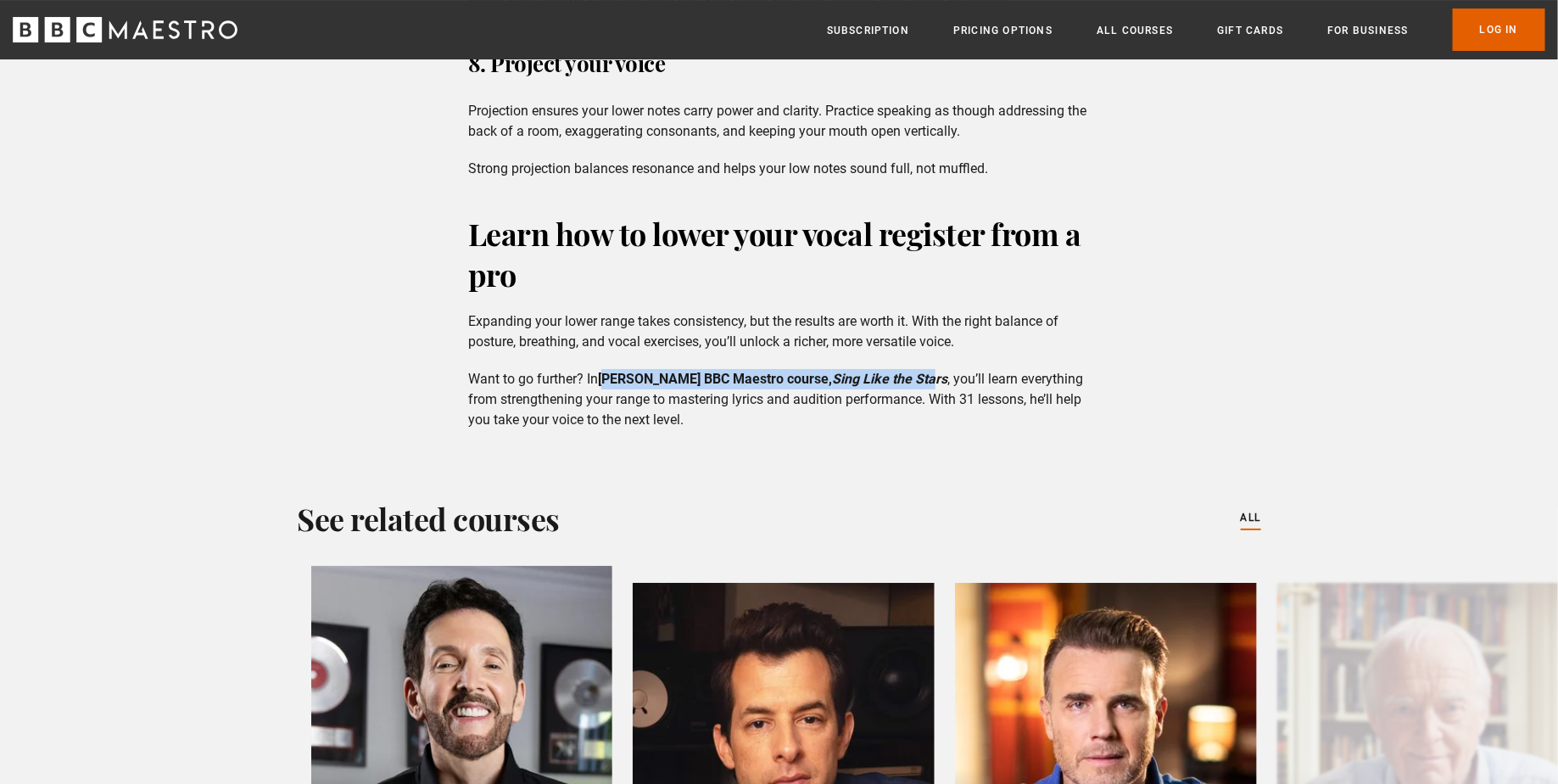
drag, startPoint x: 610, startPoint y: 375, endPoint x: 918, endPoint y: 375, distance: 308.0
click at [918, 375] on strong "Eric Vetro’s BBC Maestro course, Sing Like the Stars" at bounding box center [773, 379] width 349 height 16
click at [918, 375] on em "Sing Like the Stars" at bounding box center [890, 379] width 115 height 16
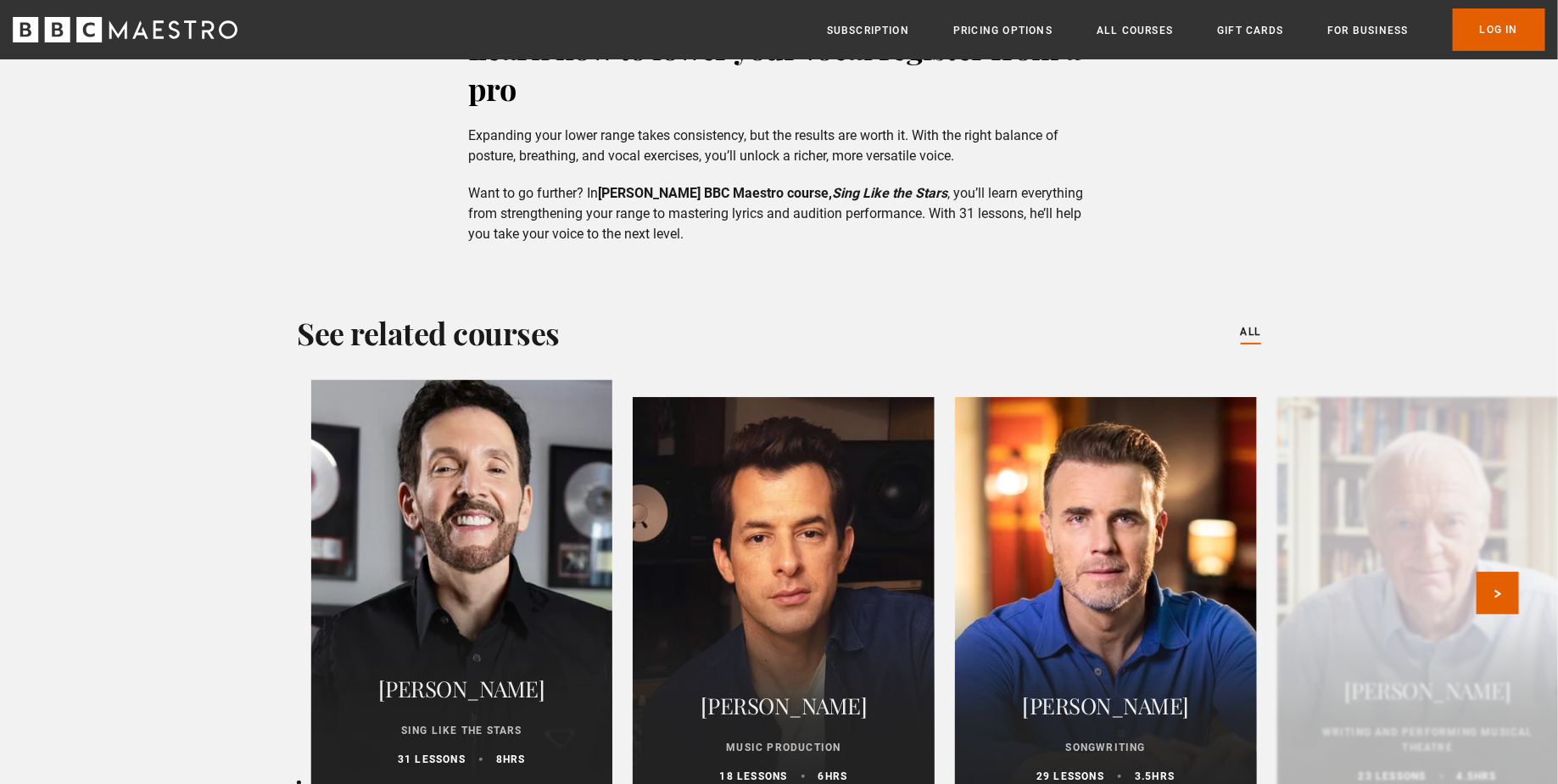
scroll to position [3142, 0]
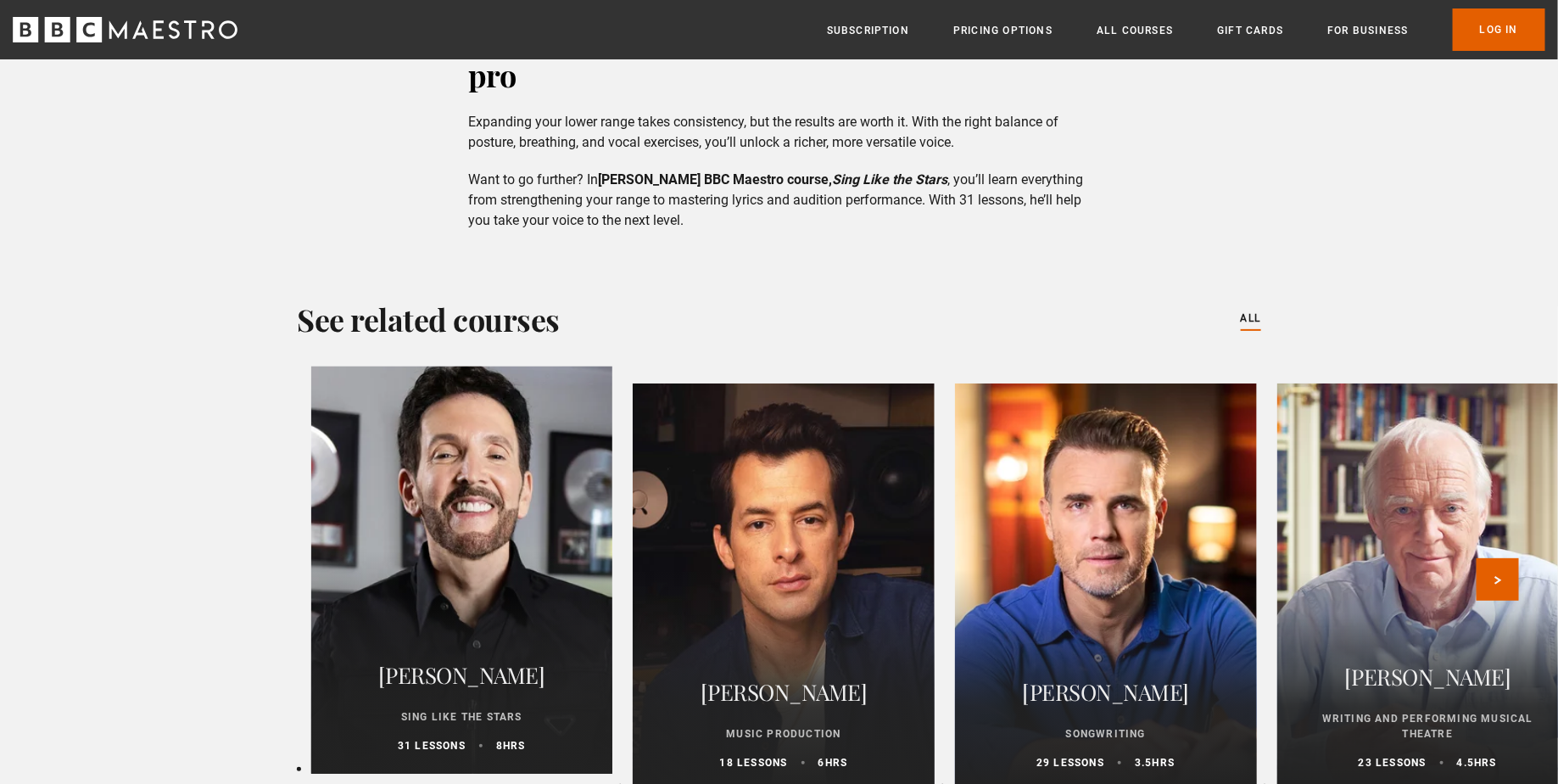
click at [496, 547] on div at bounding box center [461, 570] width 331 height 448
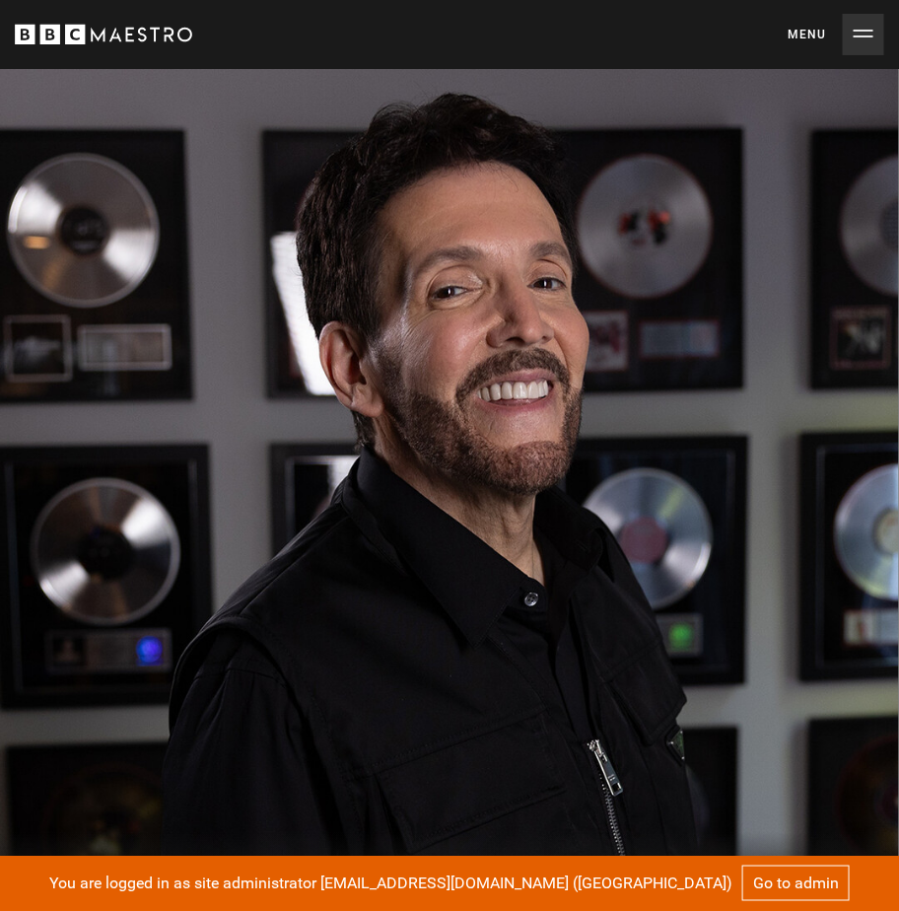
scroll to position [0, 222]
